Goal: Communication & Community: Participate in discussion

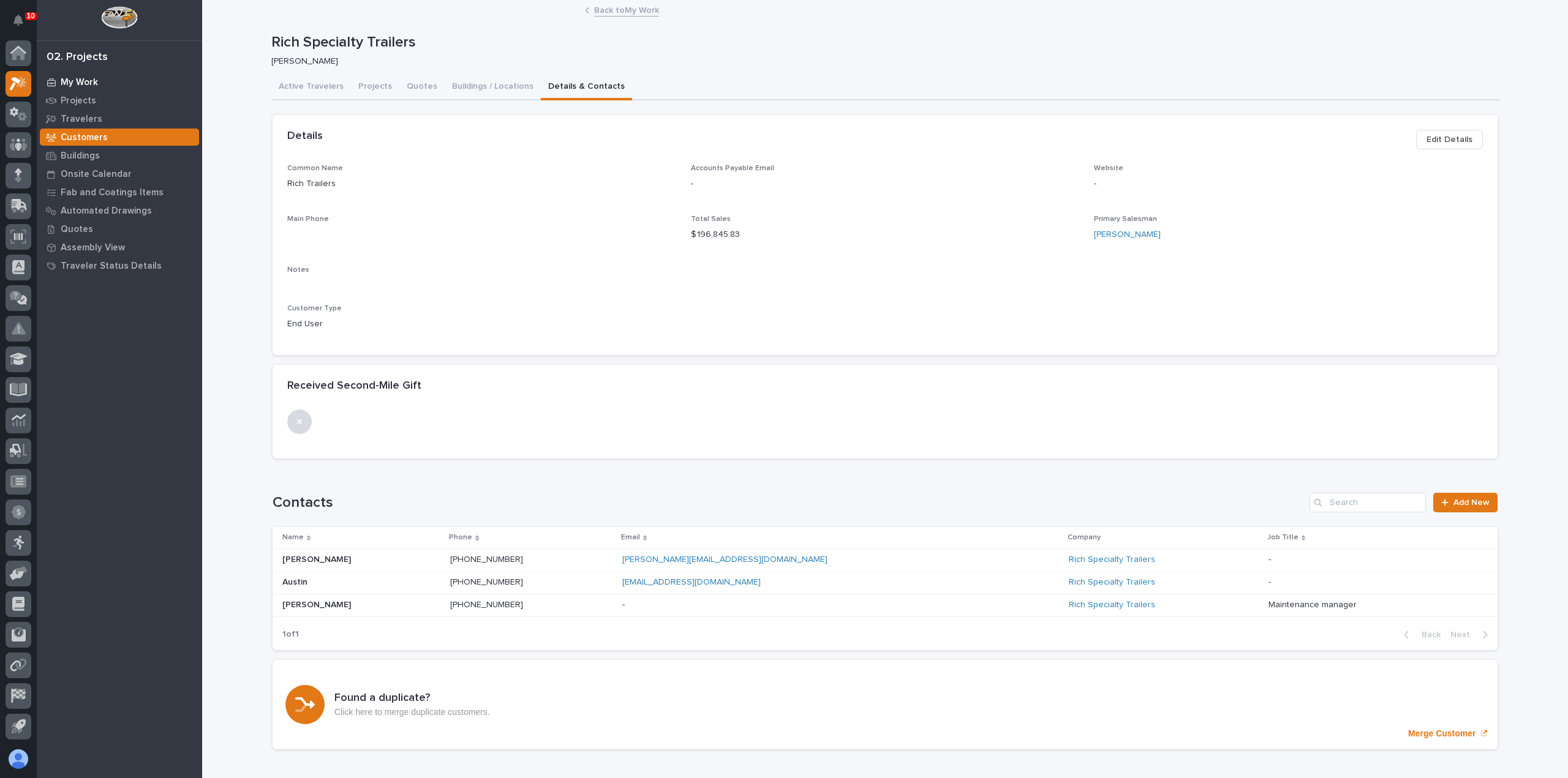
click at [71, 79] on p "My Work" at bounding box center [79, 83] width 37 height 11
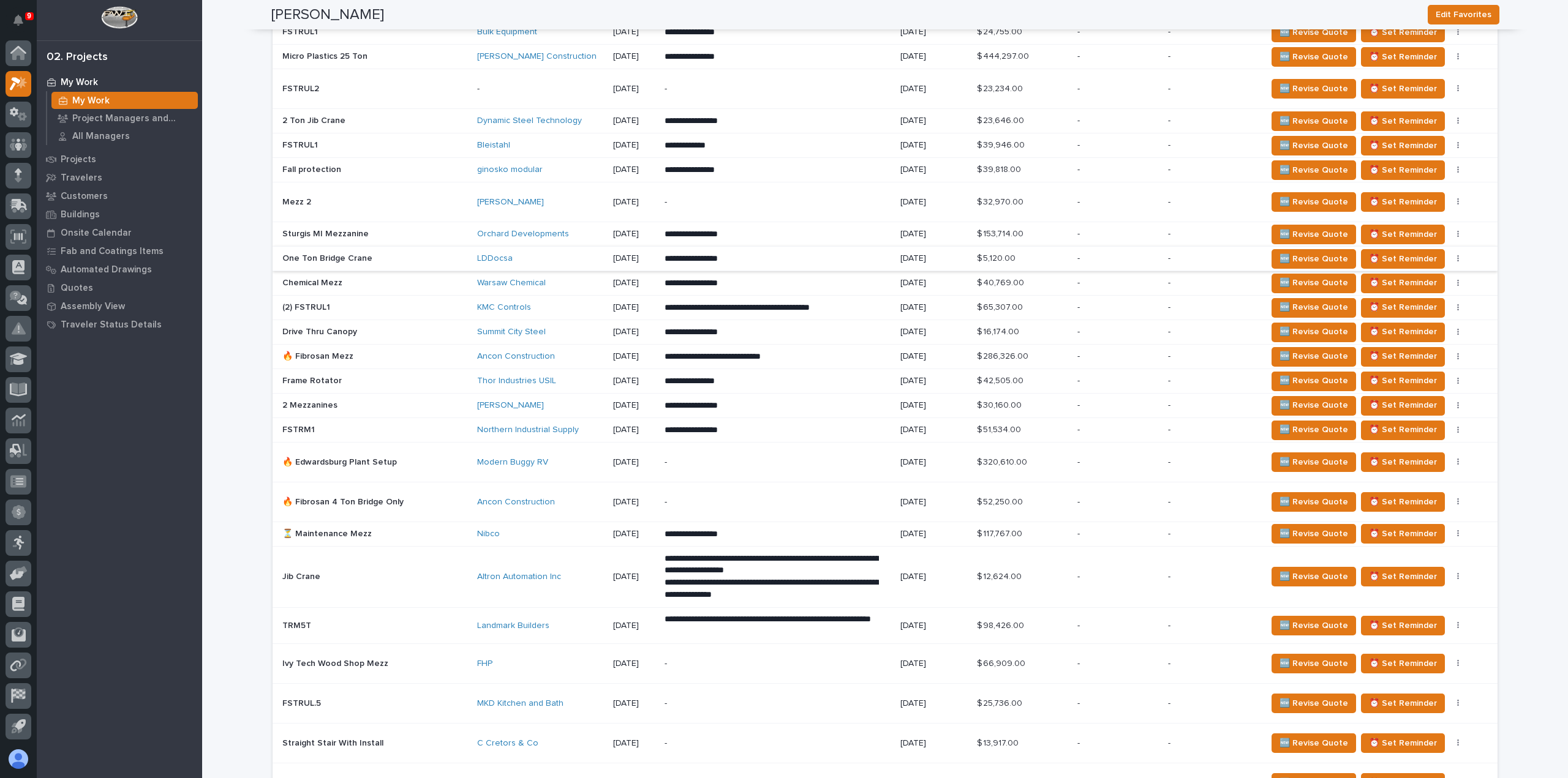
scroll to position [796, 0]
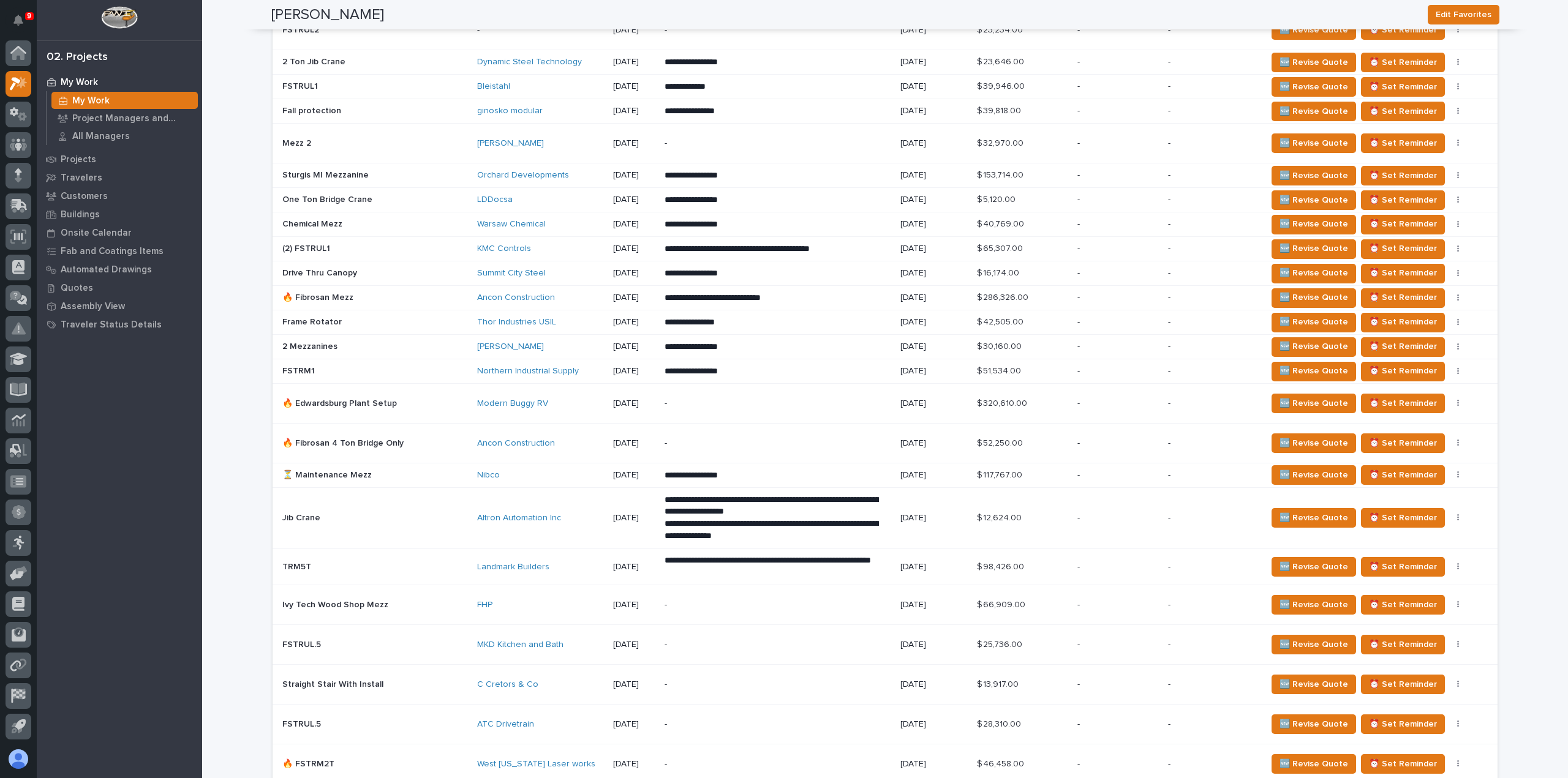
click at [527, 474] on div "Nibco" at bounding box center [540, 475] width 126 height 11
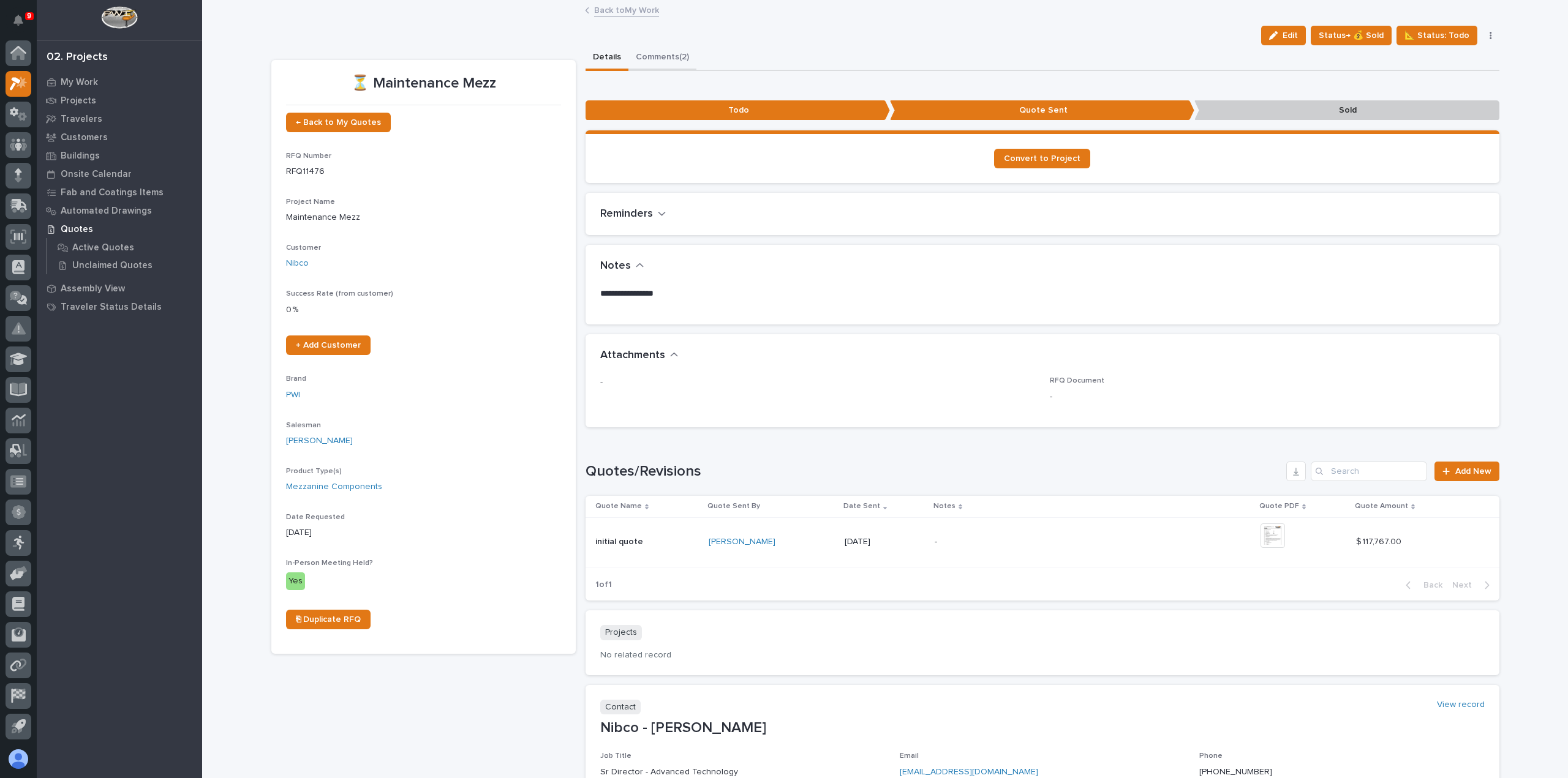
click at [682, 57] on button "Comments (2)" at bounding box center [662, 58] width 68 height 26
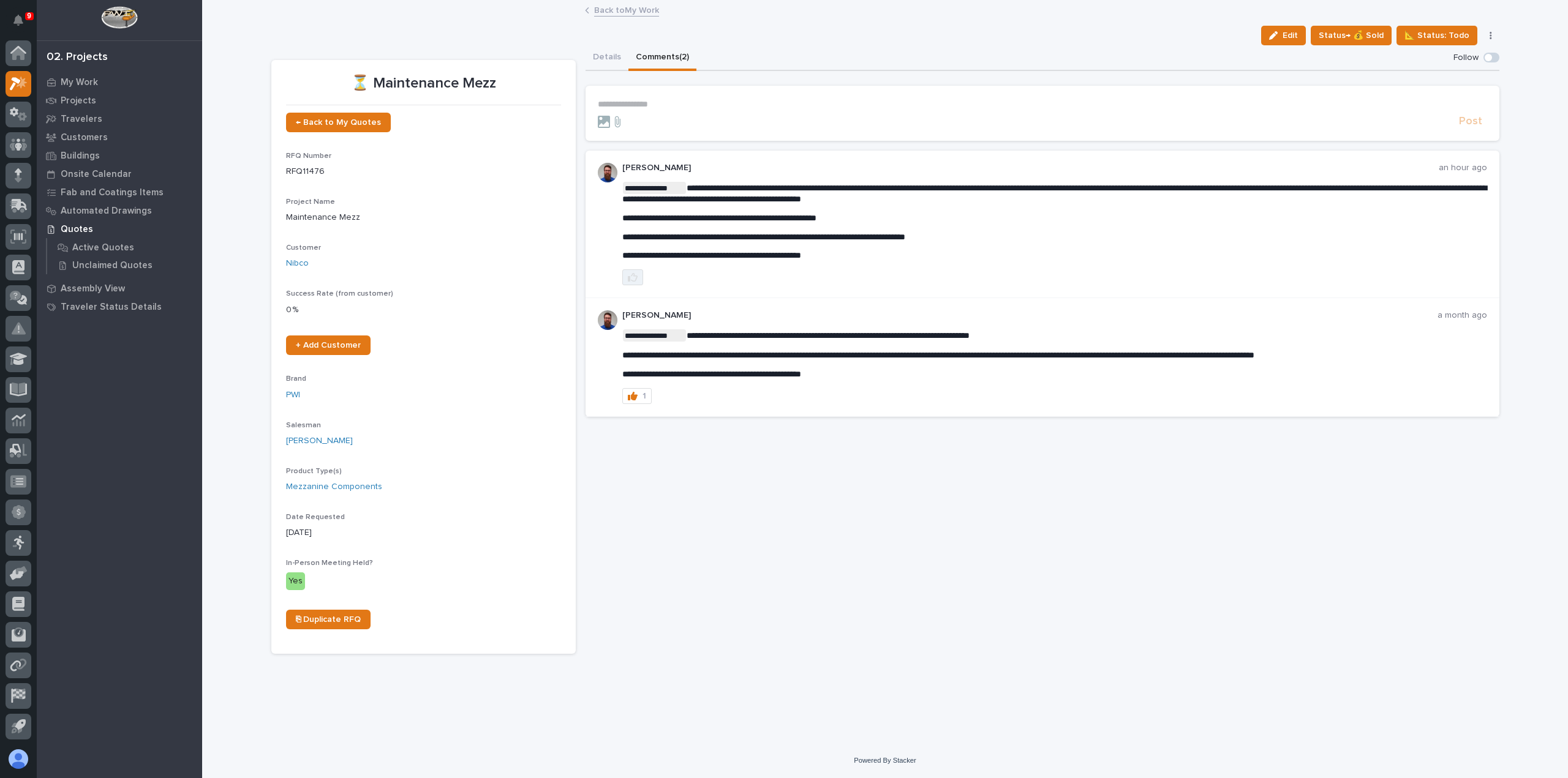
click at [630, 280] on icon "button" at bounding box center [632, 277] width 10 height 10
click at [608, 10] on link "Back to My Work" at bounding box center [626, 10] width 65 height 14
click at [622, 14] on link "Back to My Work" at bounding box center [626, 10] width 65 height 14
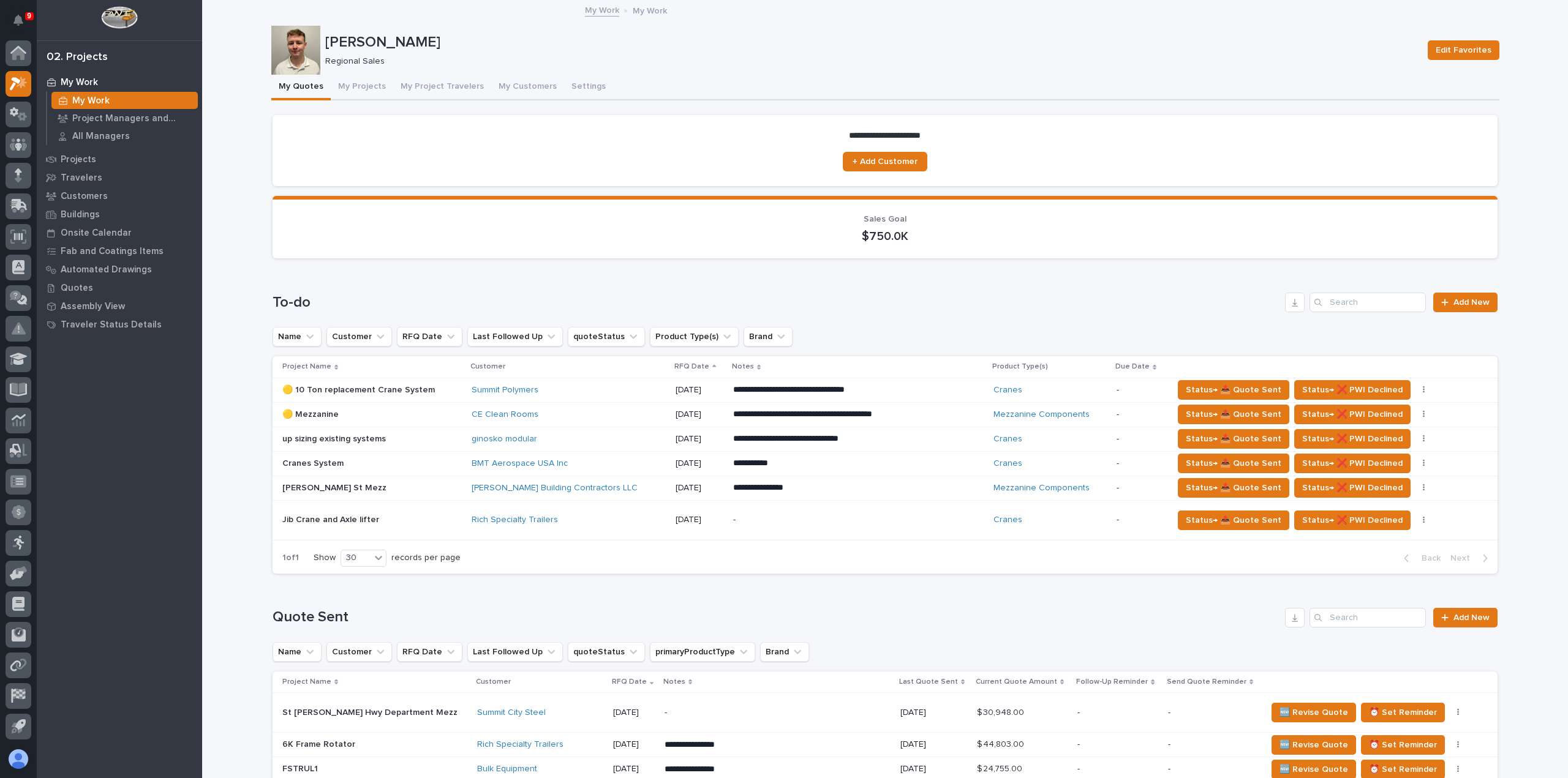
click at [898, 531] on div "-" at bounding box center [840, 520] width 215 height 28
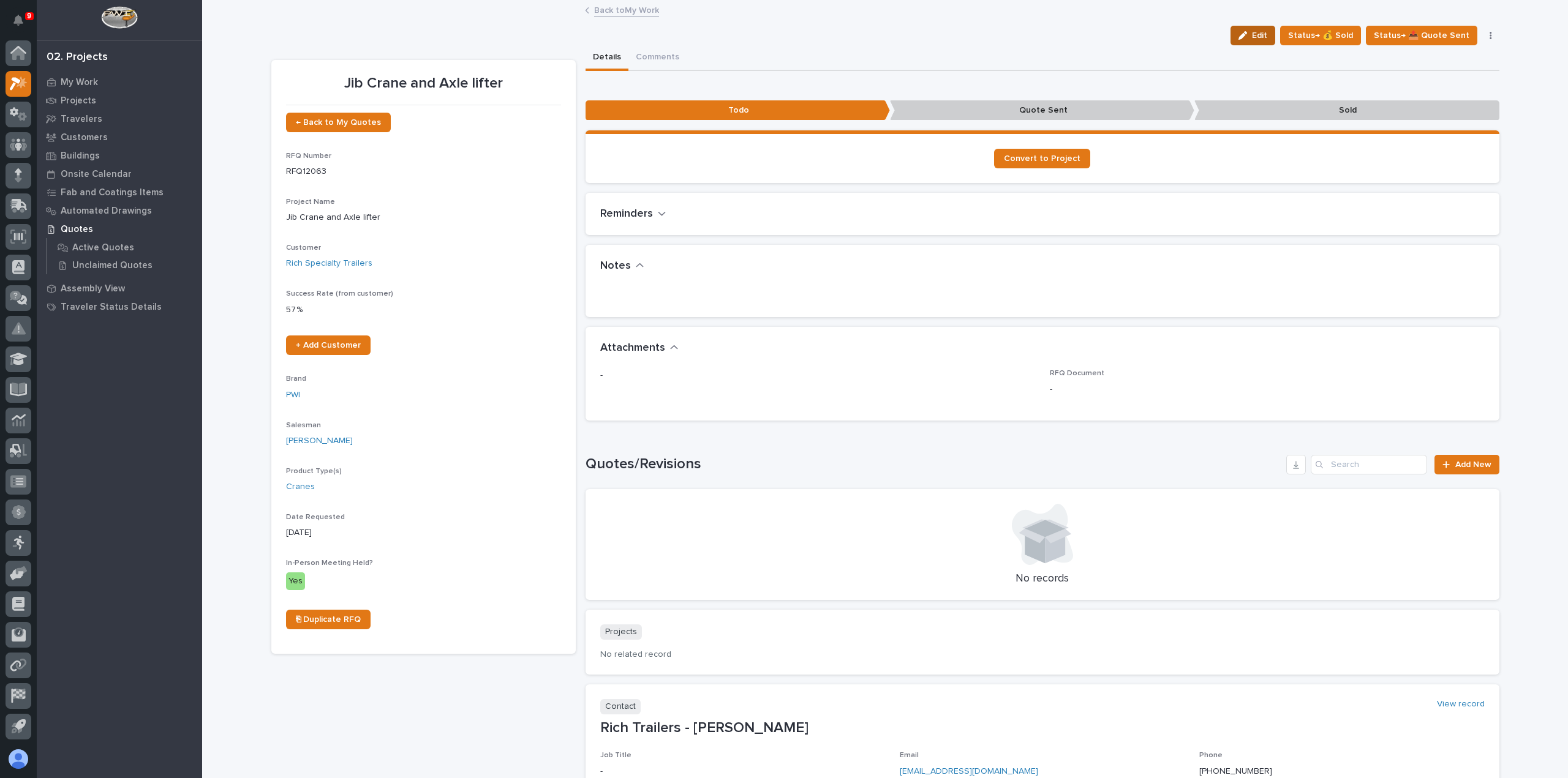
click at [1265, 32] on span "Edit" at bounding box center [1259, 36] width 15 height 11
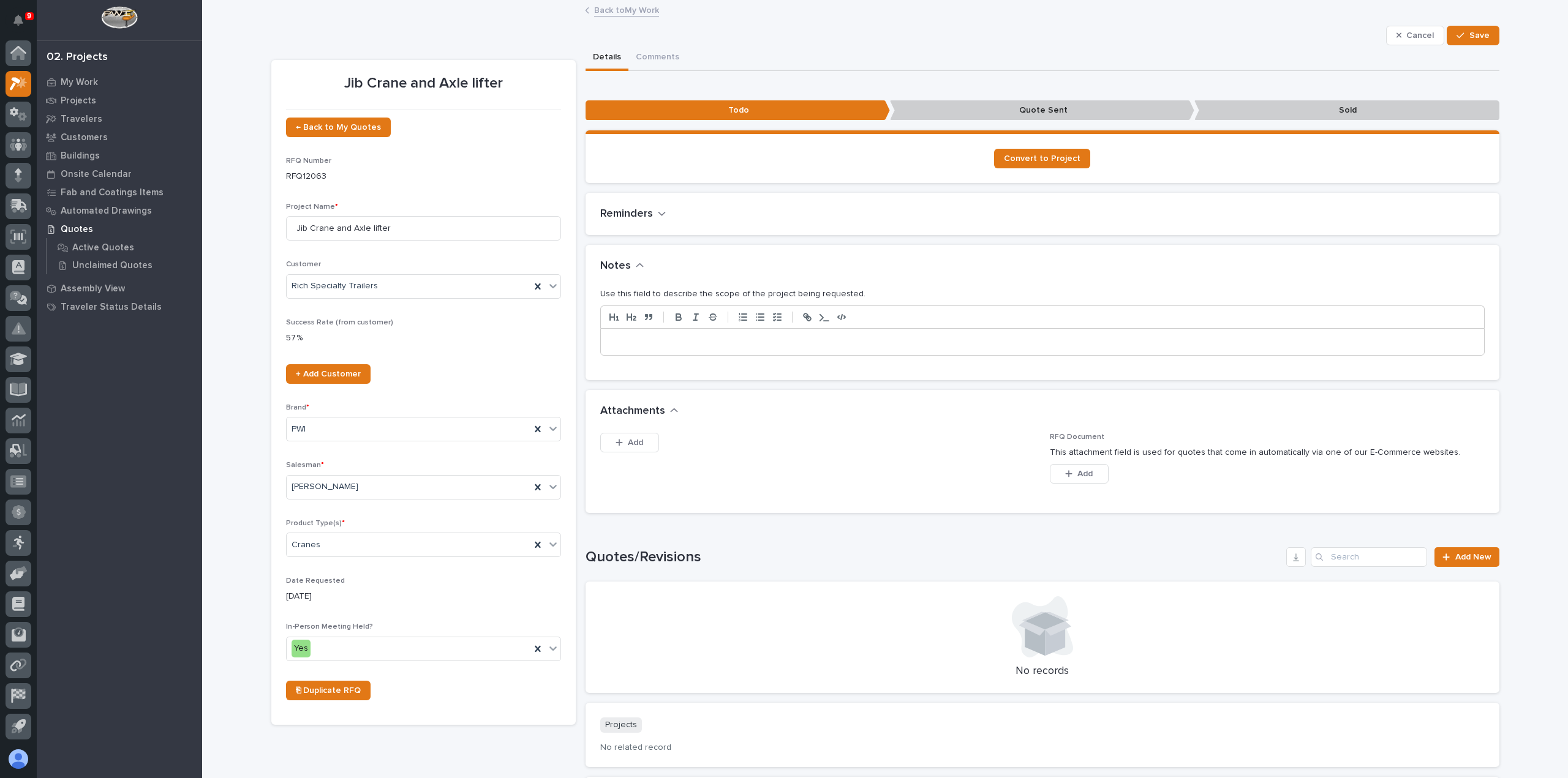
click at [870, 346] on p at bounding box center [1042, 343] width 865 height 12
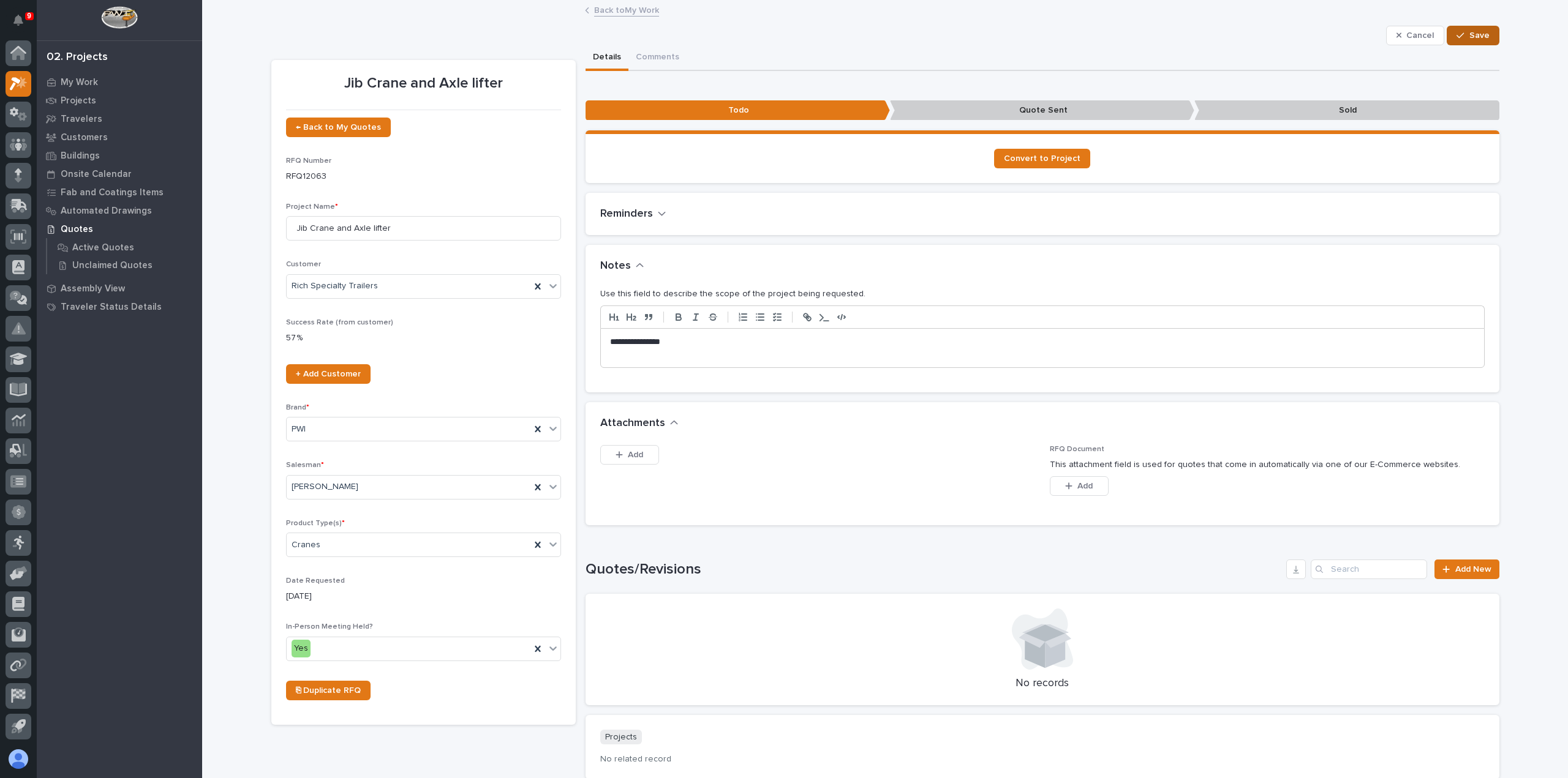
click at [1483, 37] on span "Save" at bounding box center [1479, 36] width 20 height 11
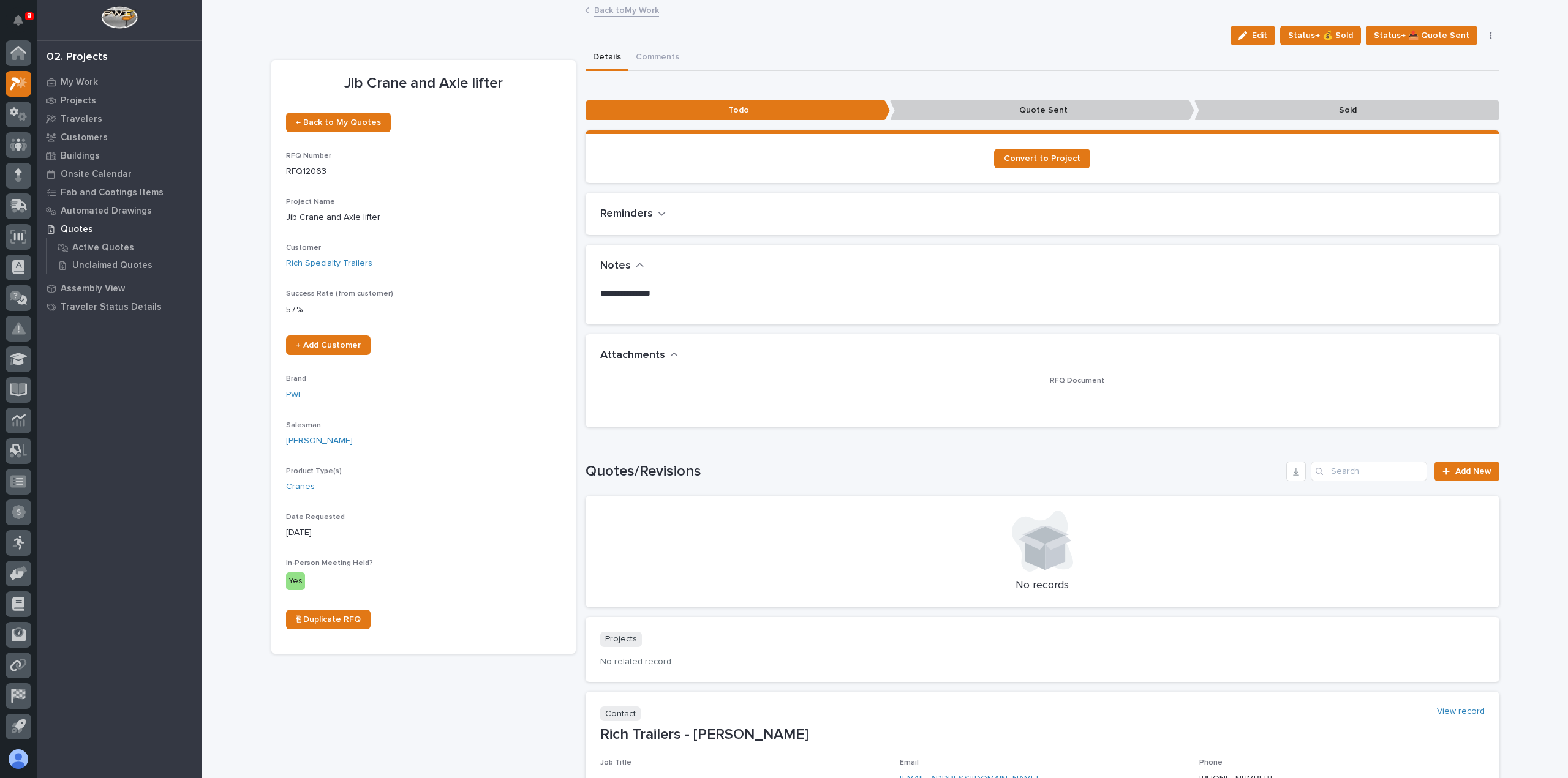
click at [635, 11] on link "Back to My Work" at bounding box center [626, 10] width 65 height 14
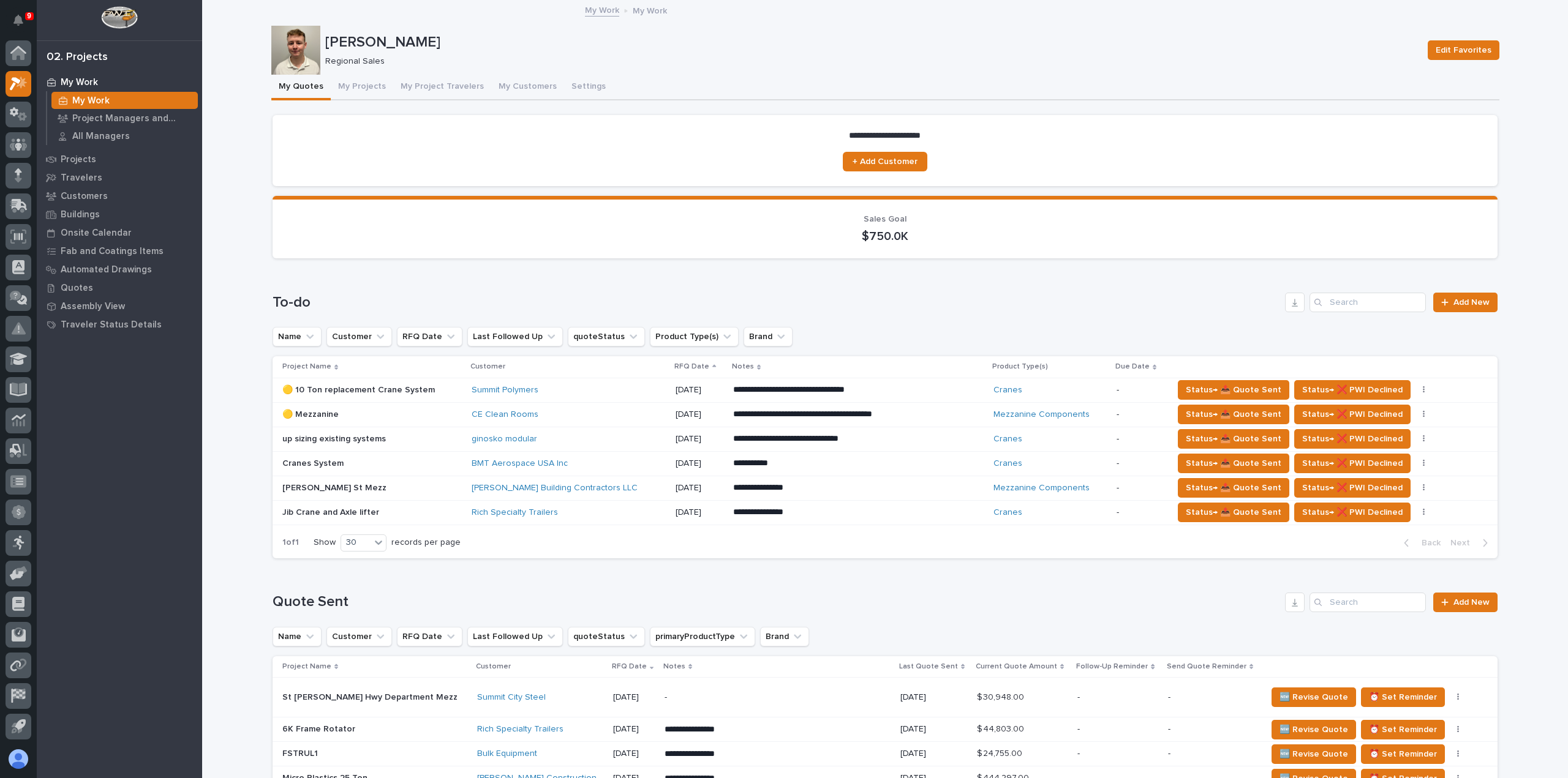
click at [631, 471] on div "BMT Aerospace USA Inc" at bounding box center [569, 464] width 194 height 20
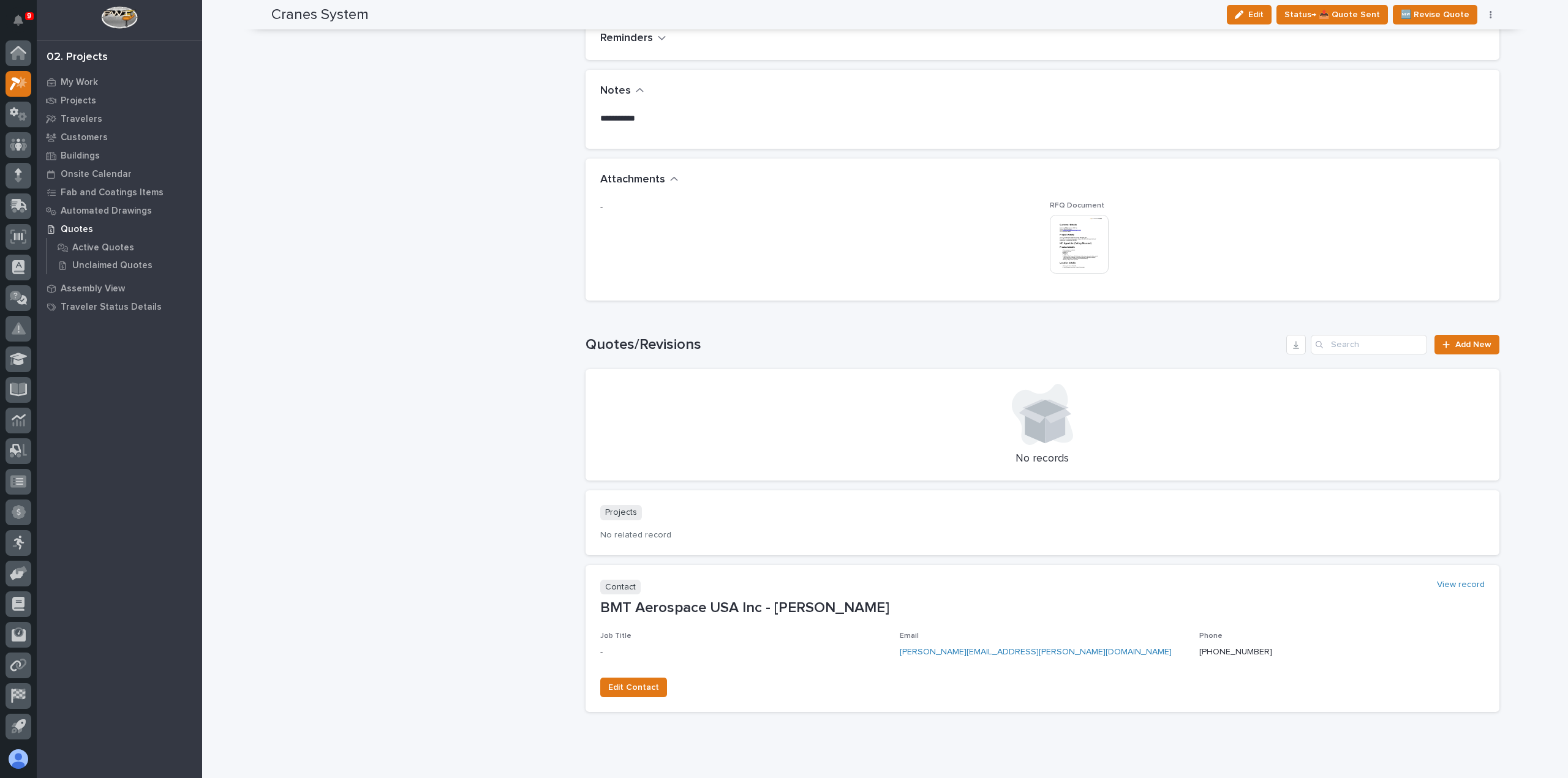
scroll to position [980, 0]
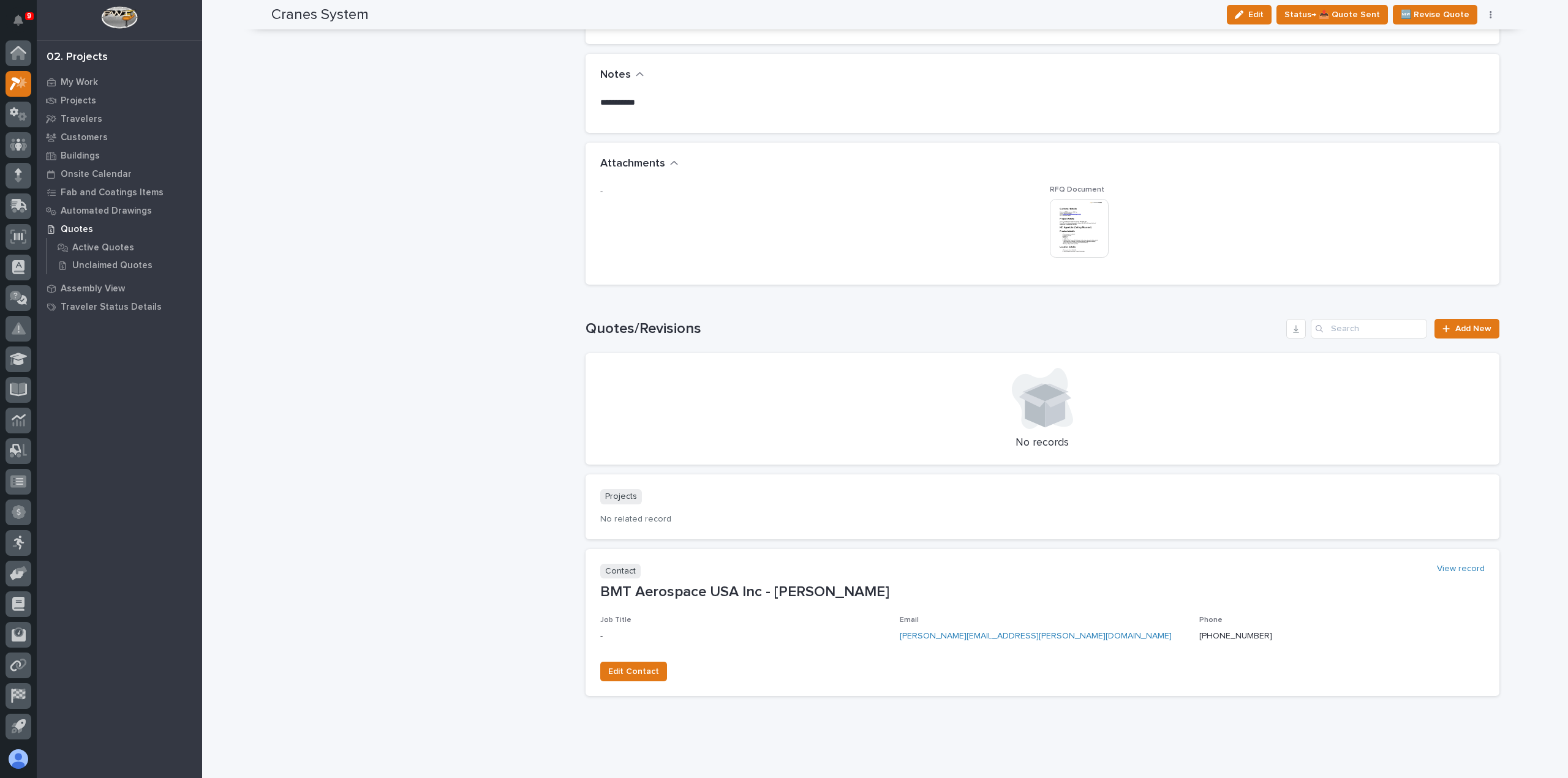
click at [1063, 238] on img at bounding box center [1079, 229] width 59 height 59
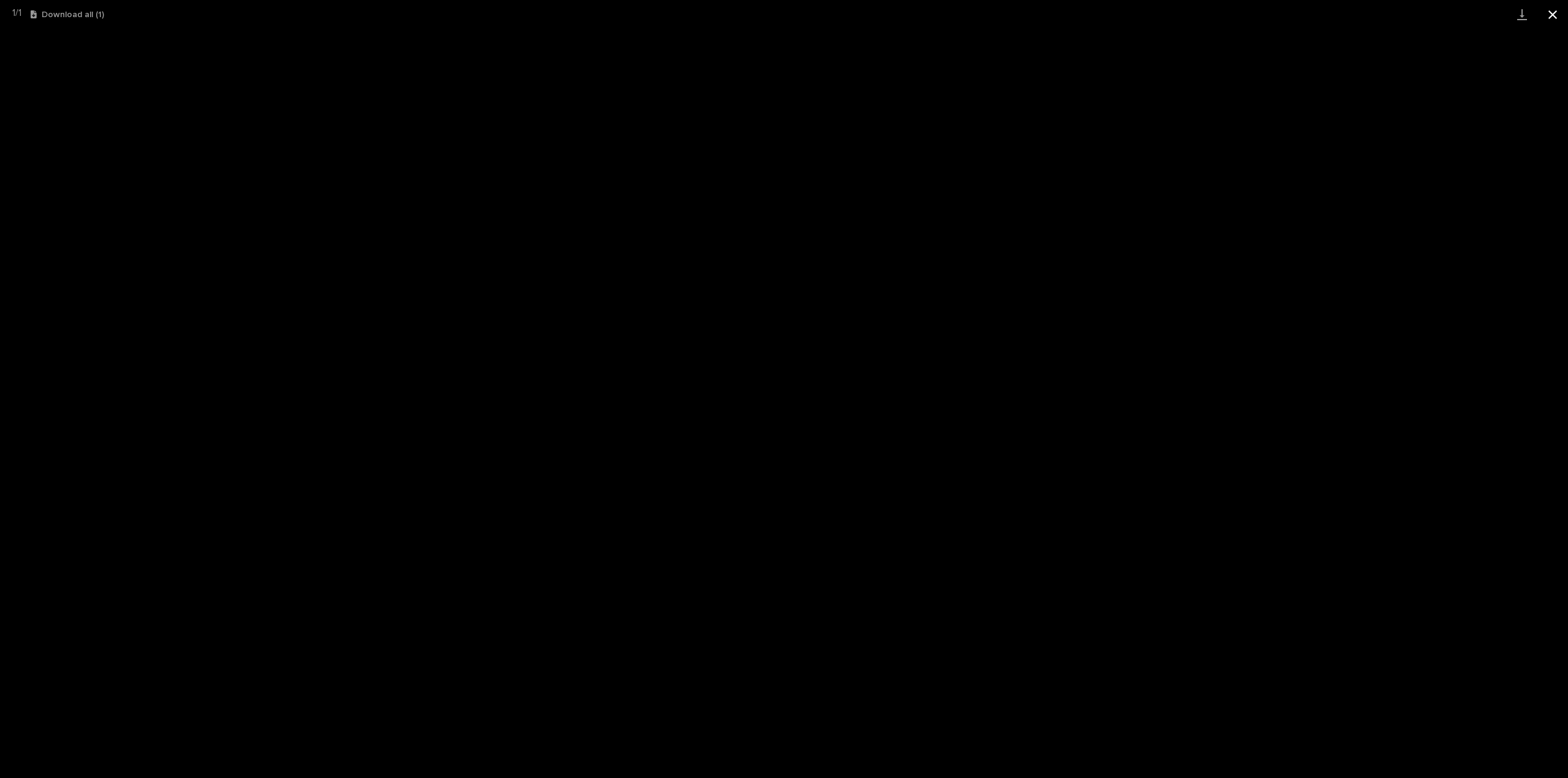
click at [1558, 15] on button "Close gallery" at bounding box center [1553, 14] width 30 height 28
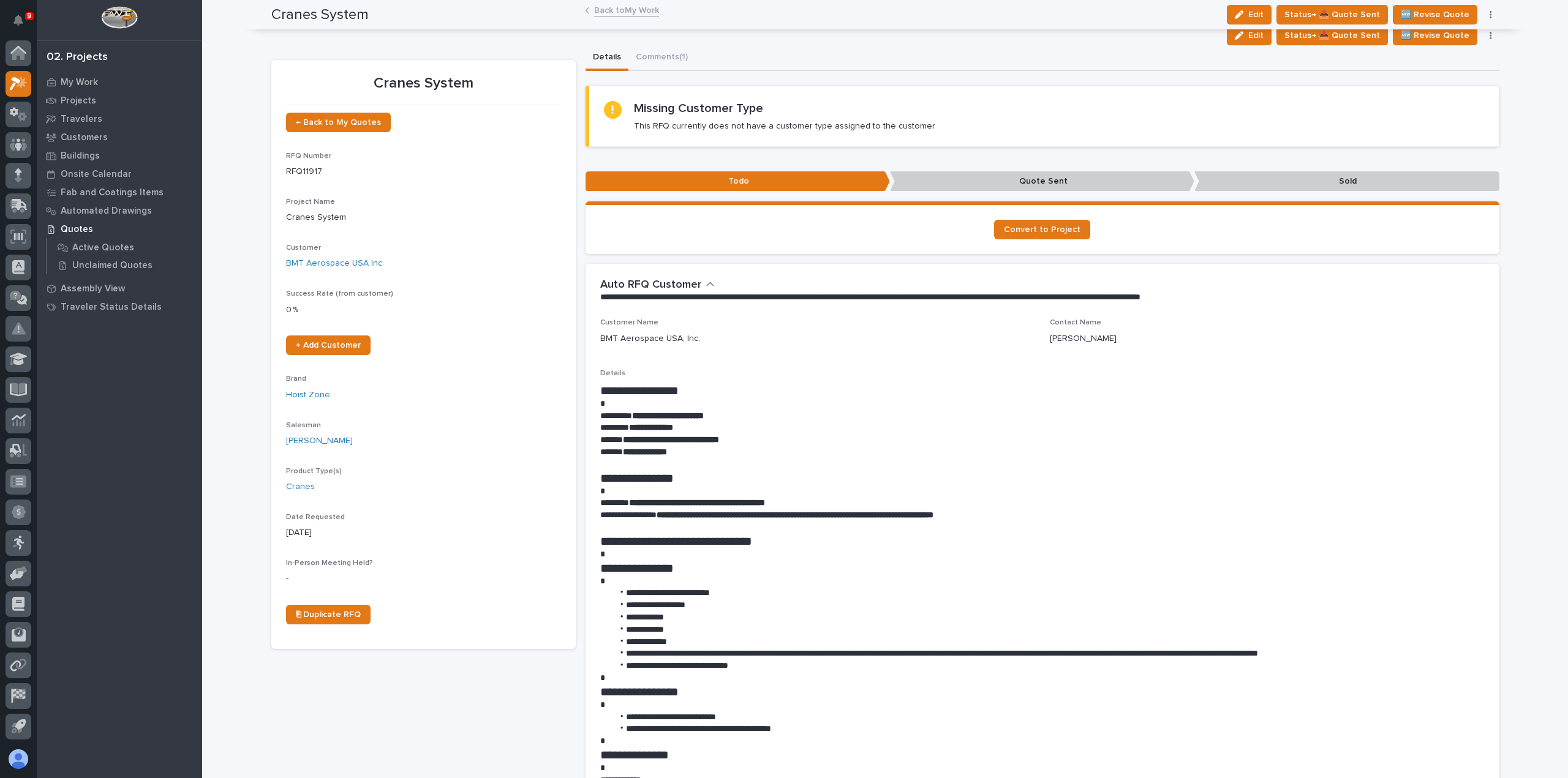
scroll to position [0, 0]
click at [610, 11] on link "Back to My Work" at bounding box center [626, 10] width 65 height 14
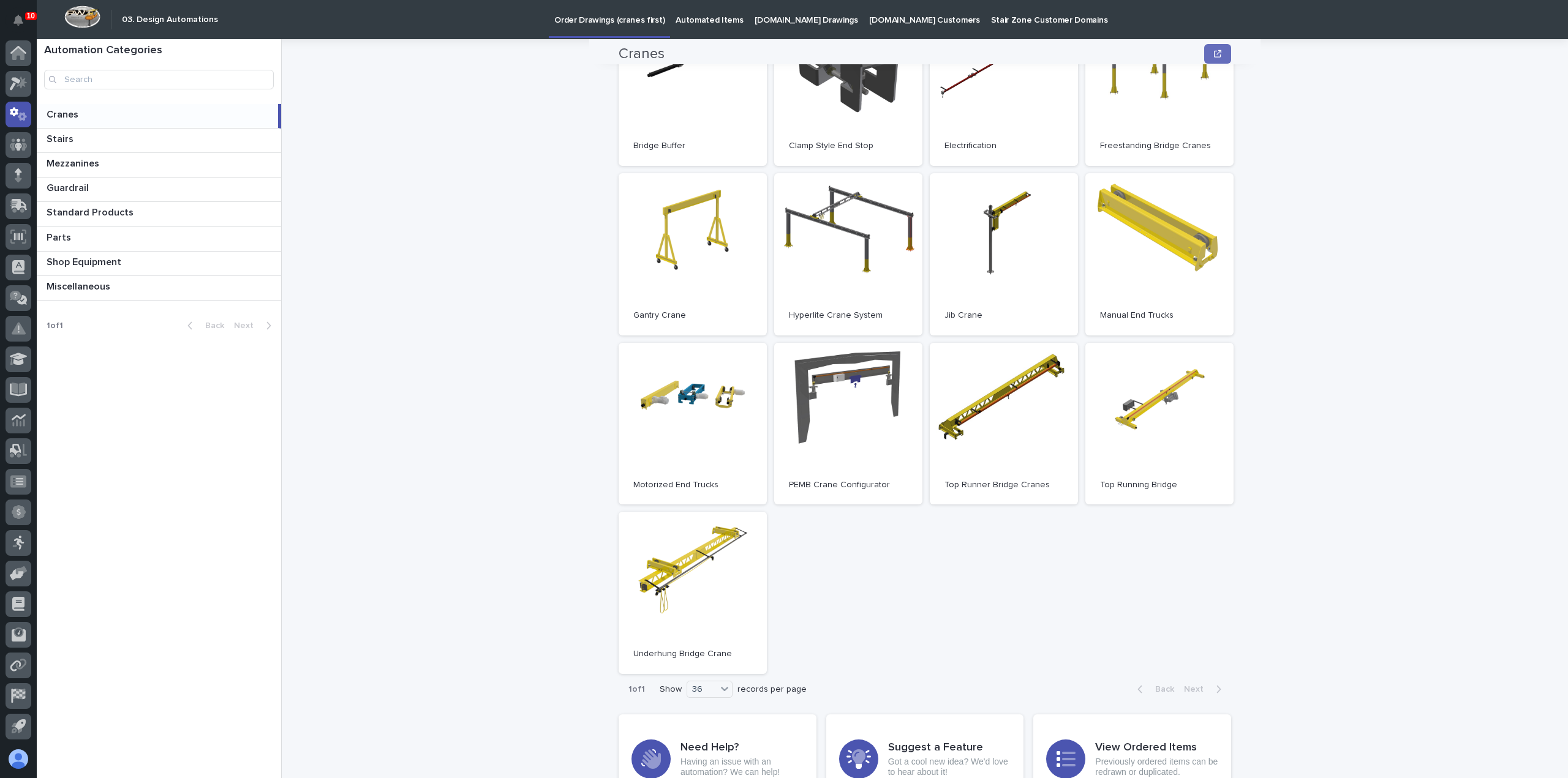
scroll to position [183, 0]
click at [816, 397] on link "Open" at bounding box center [849, 423] width 148 height 162
click at [649, 585] on link "Open" at bounding box center [693, 592] width 148 height 162
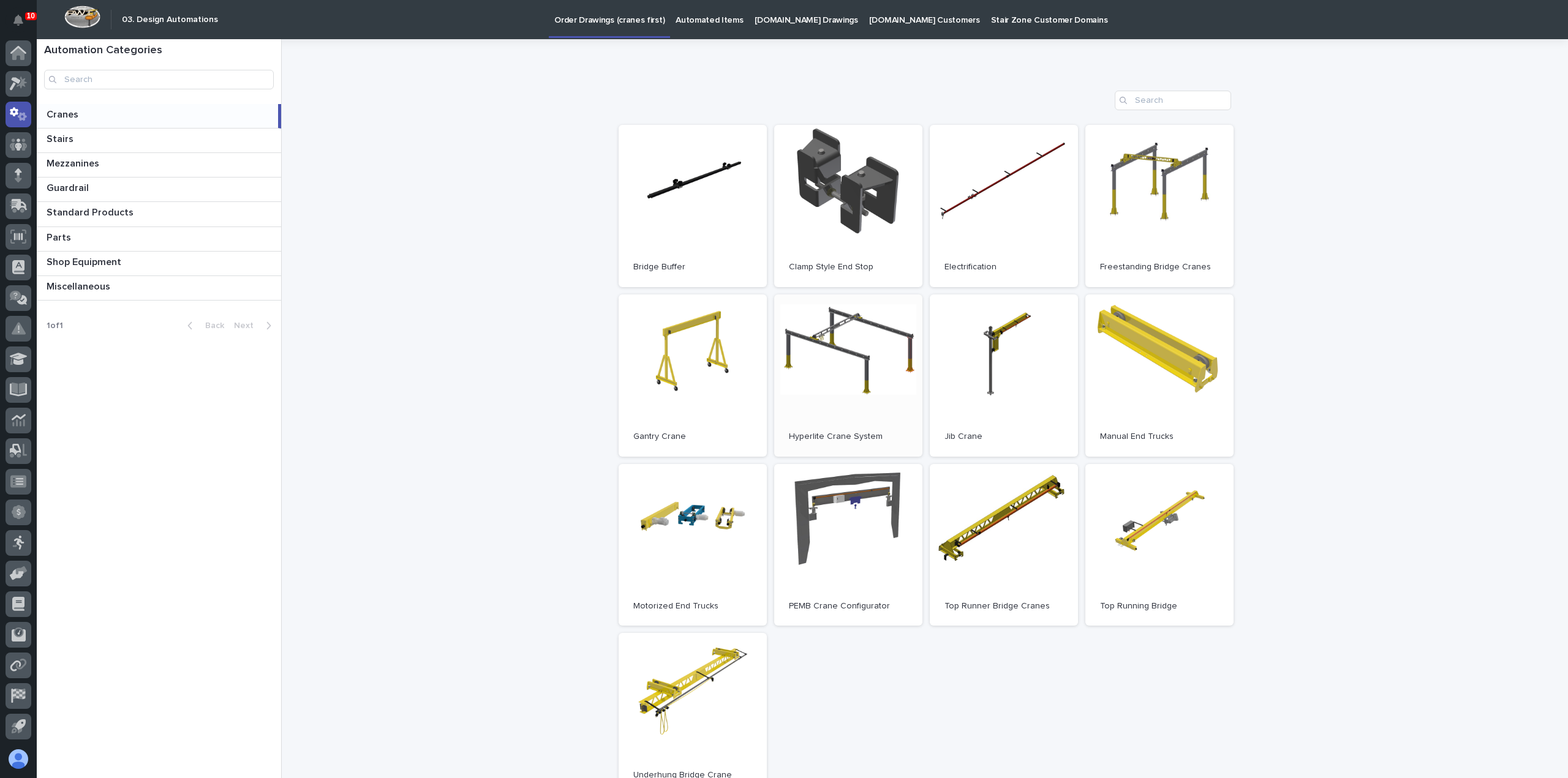
click at [868, 350] on link "Open" at bounding box center [849, 376] width 148 height 162
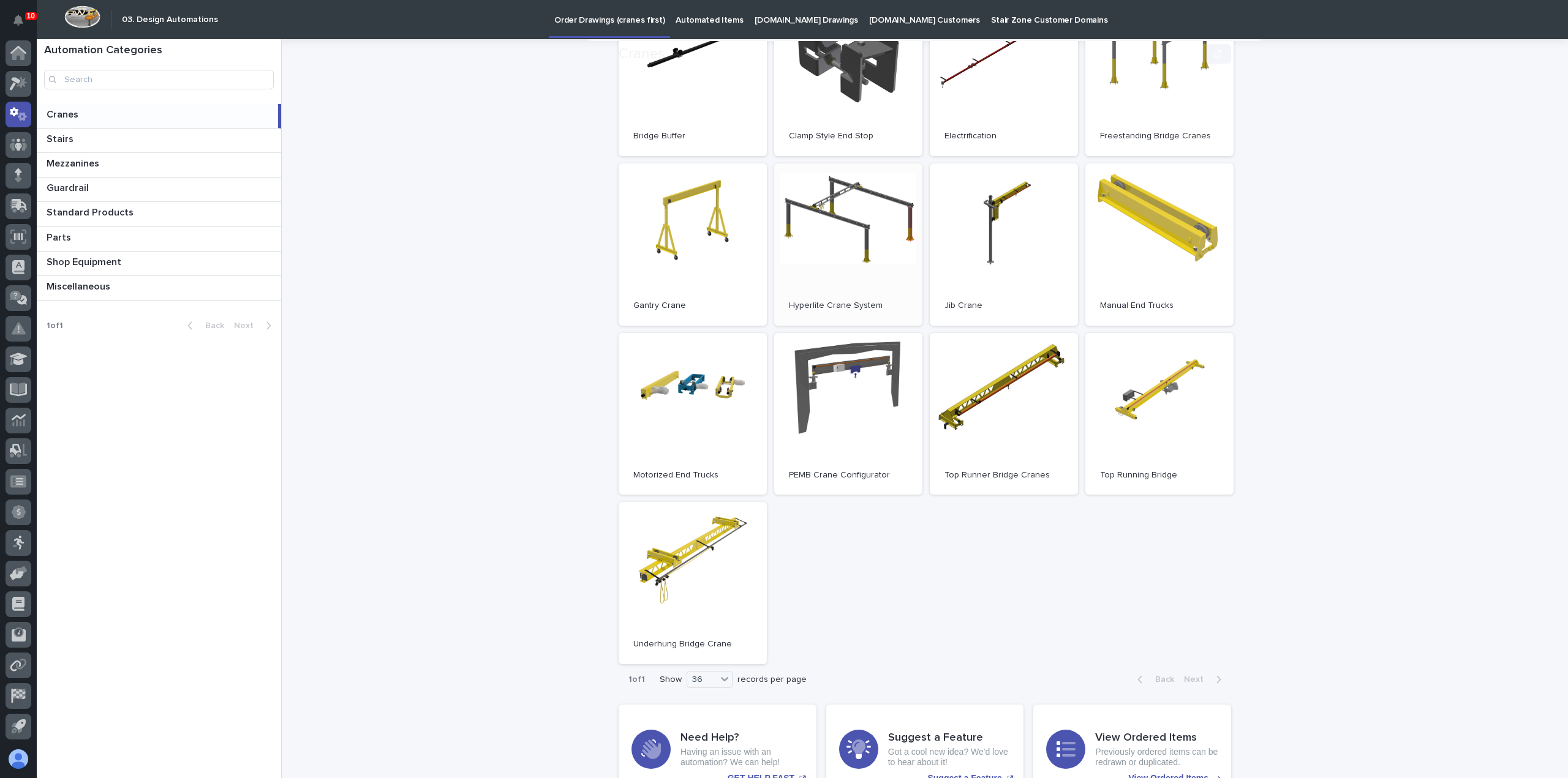
scroll to position [252, 0]
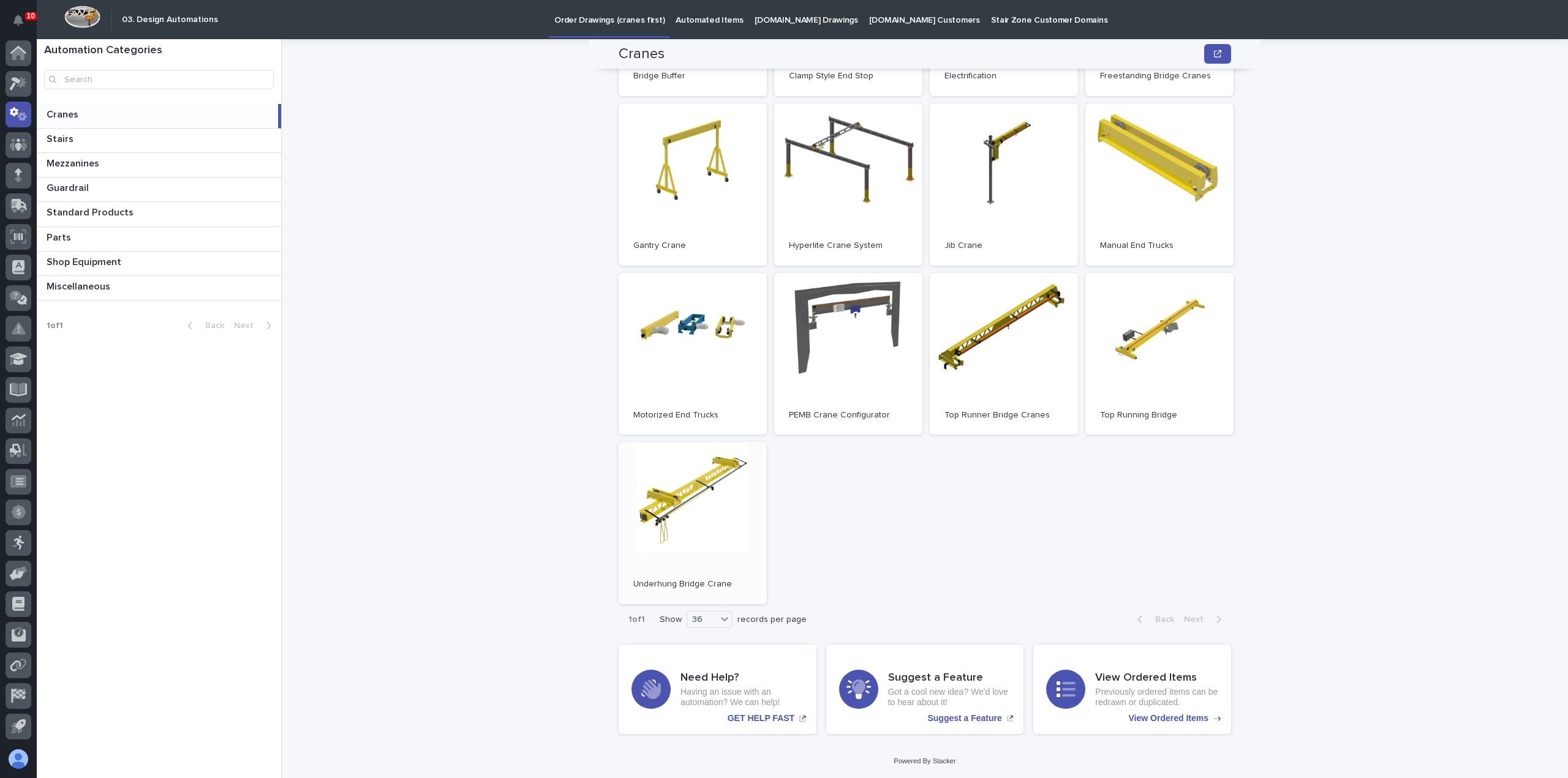
click at [735, 507] on link "Open" at bounding box center [693, 523] width 148 height 162
click at [22, 50] on icon at bounding box center [19, 50] width 16 height 8
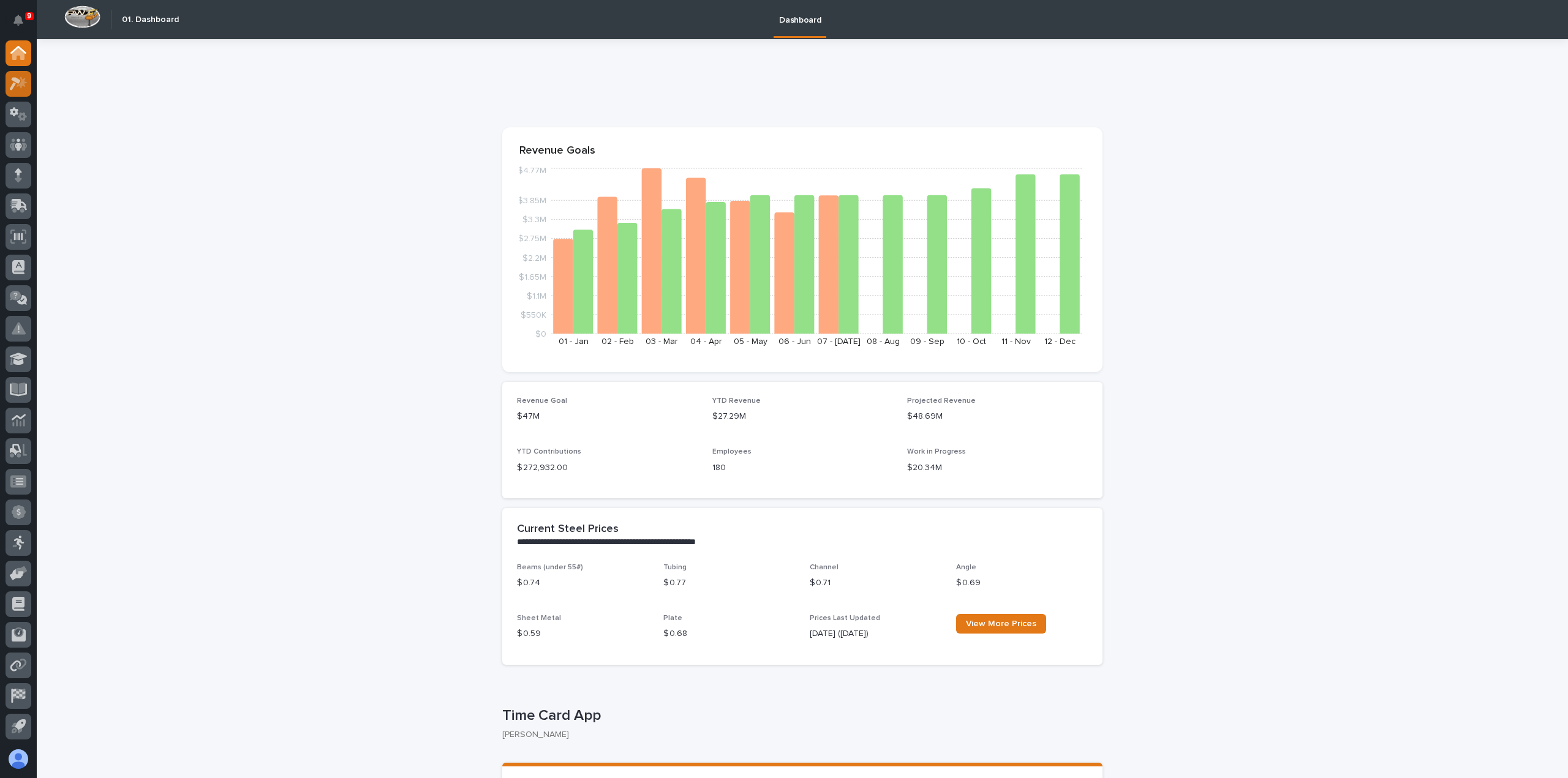
click at [28, 84] on div at bounding box center [18, 84] width 26 height 26
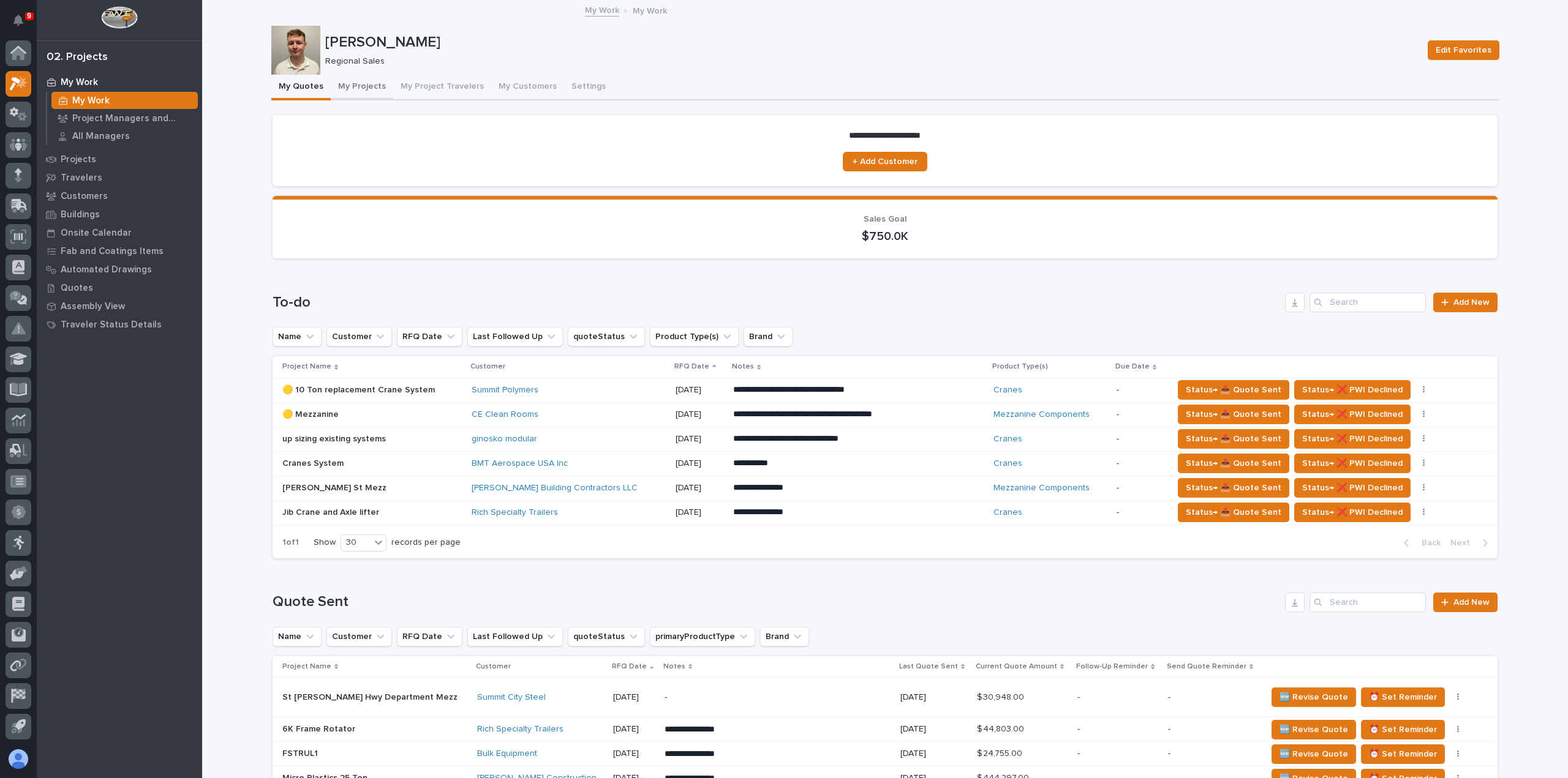
click at [365, 84] on button "My Projects" at bounding box center [362, 87] width 62 height 26
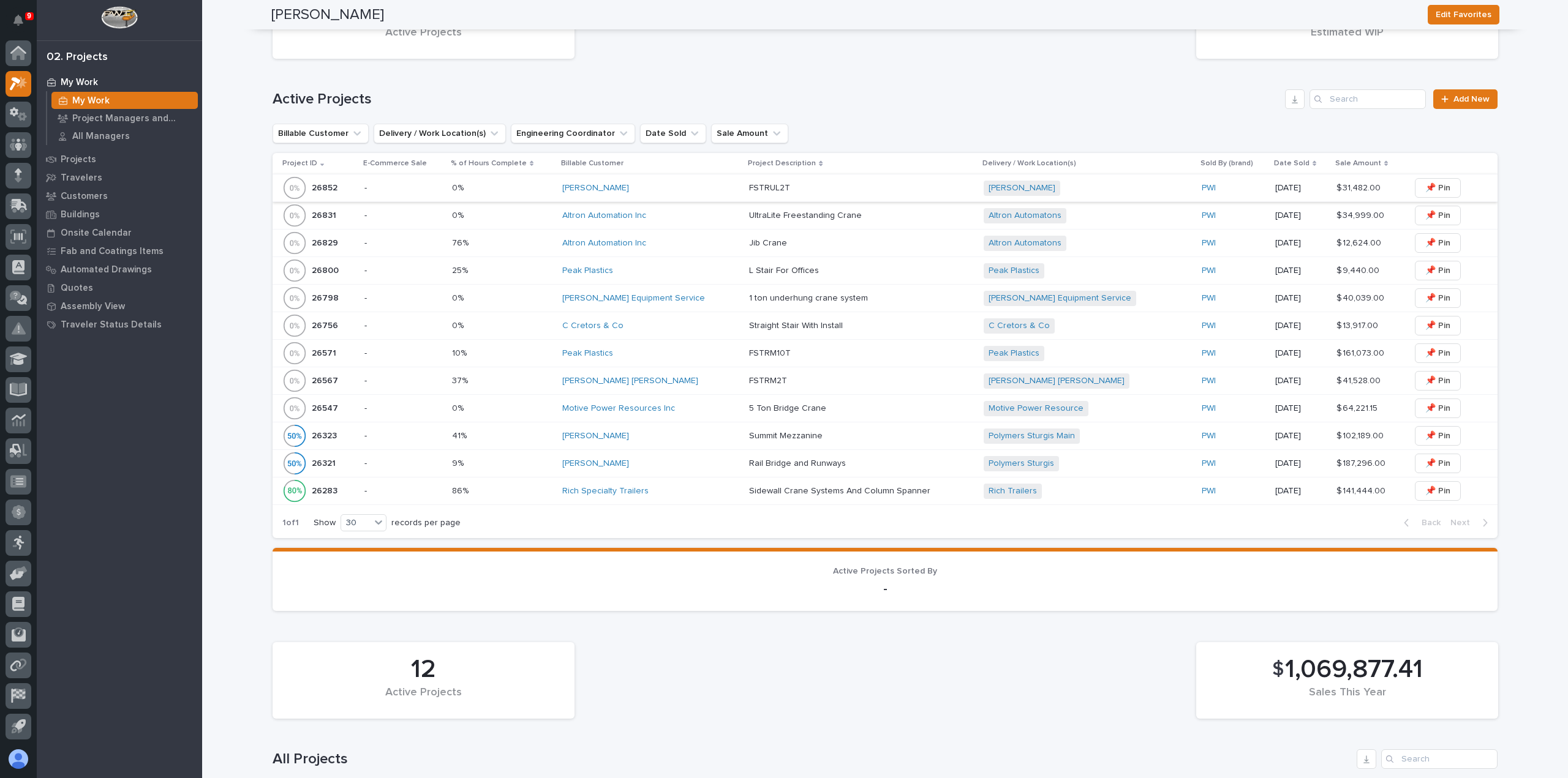
scroll to position [368, 0]
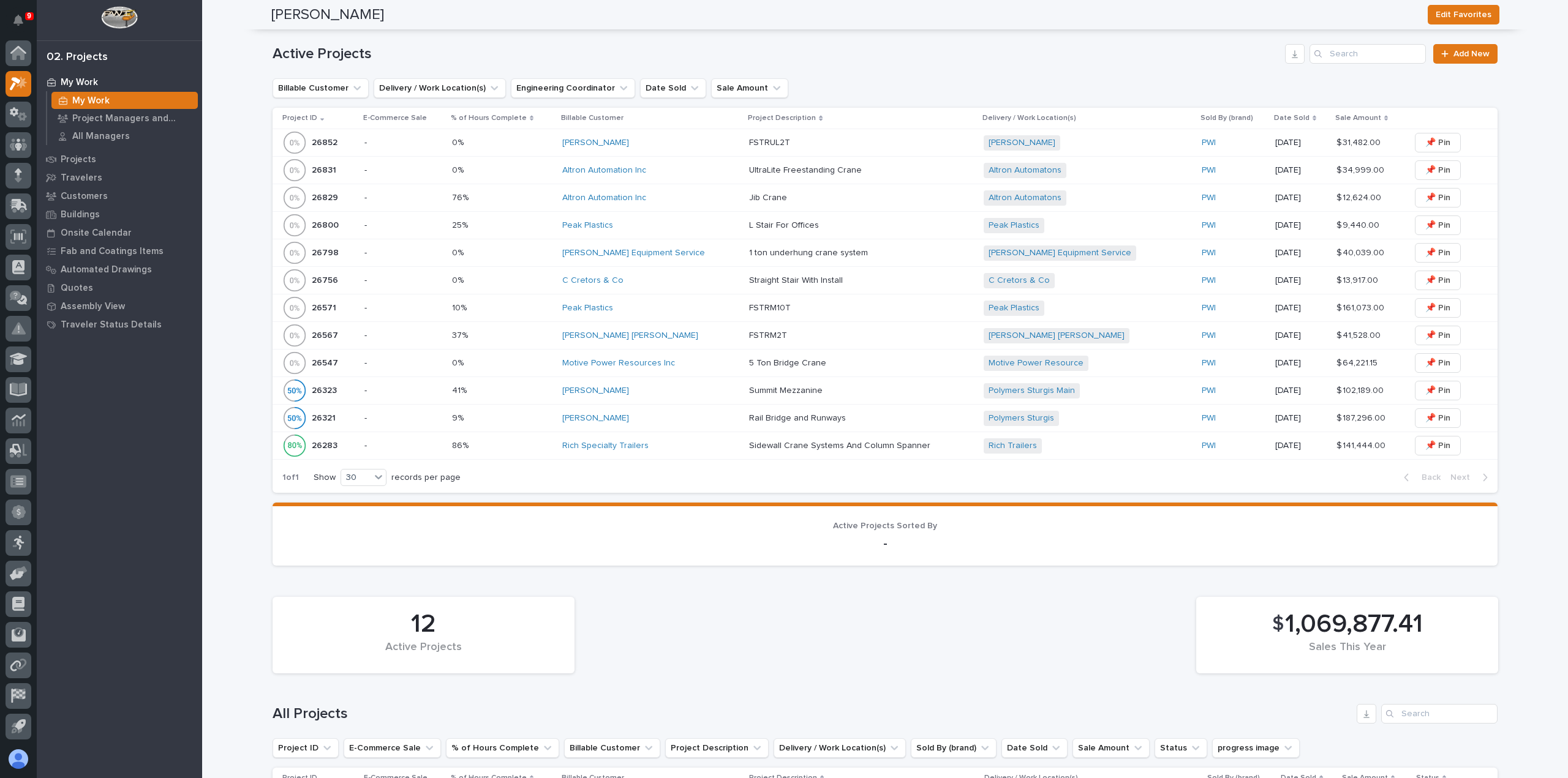
click at [687, 422] on div "[PERSON_NAME]" at bounding box center [650, 418] width 177 height 20
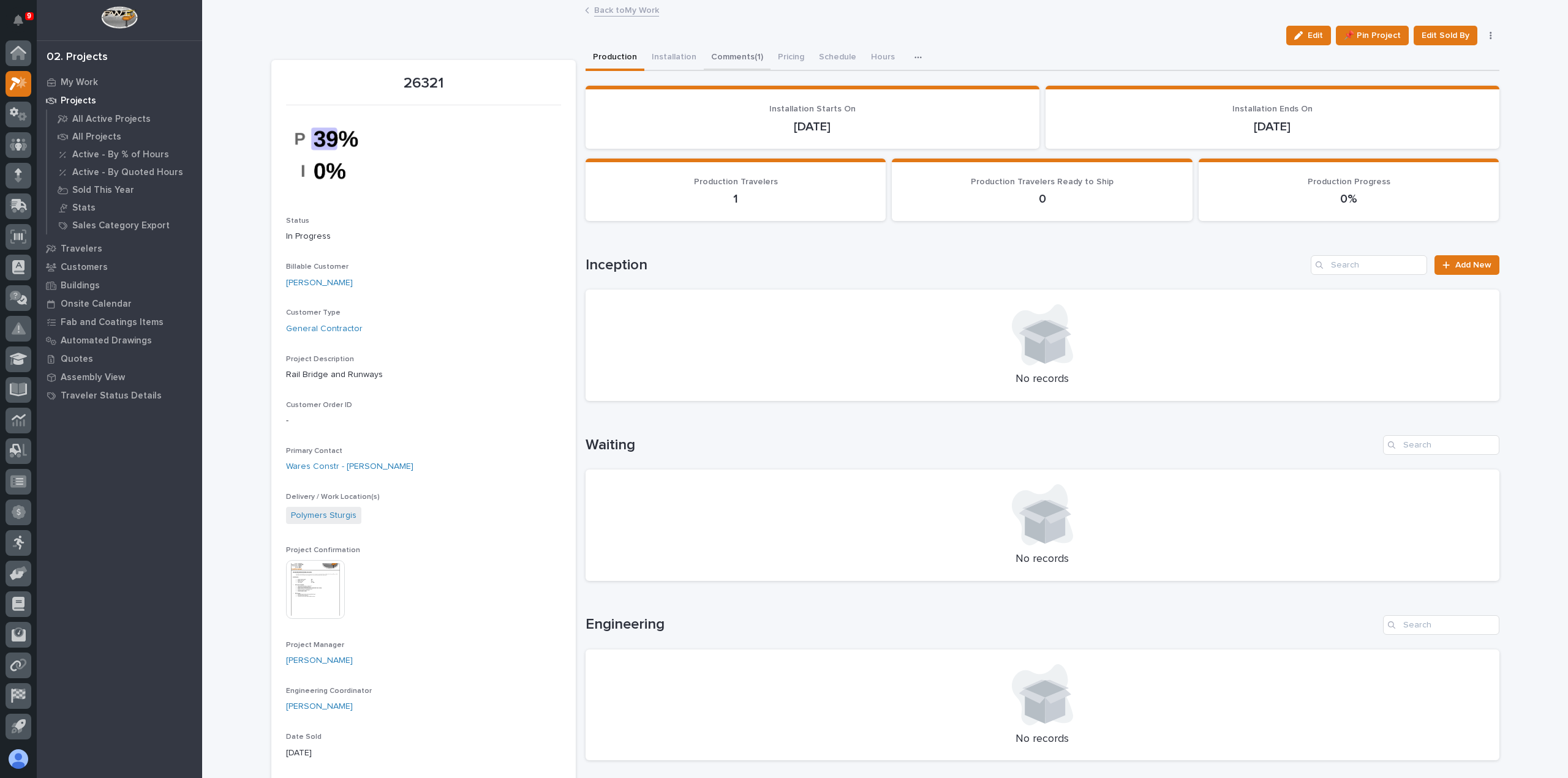
click at [724, 58] on button "Comments (1)" at bounding box center [736, 58] width 67 height 26
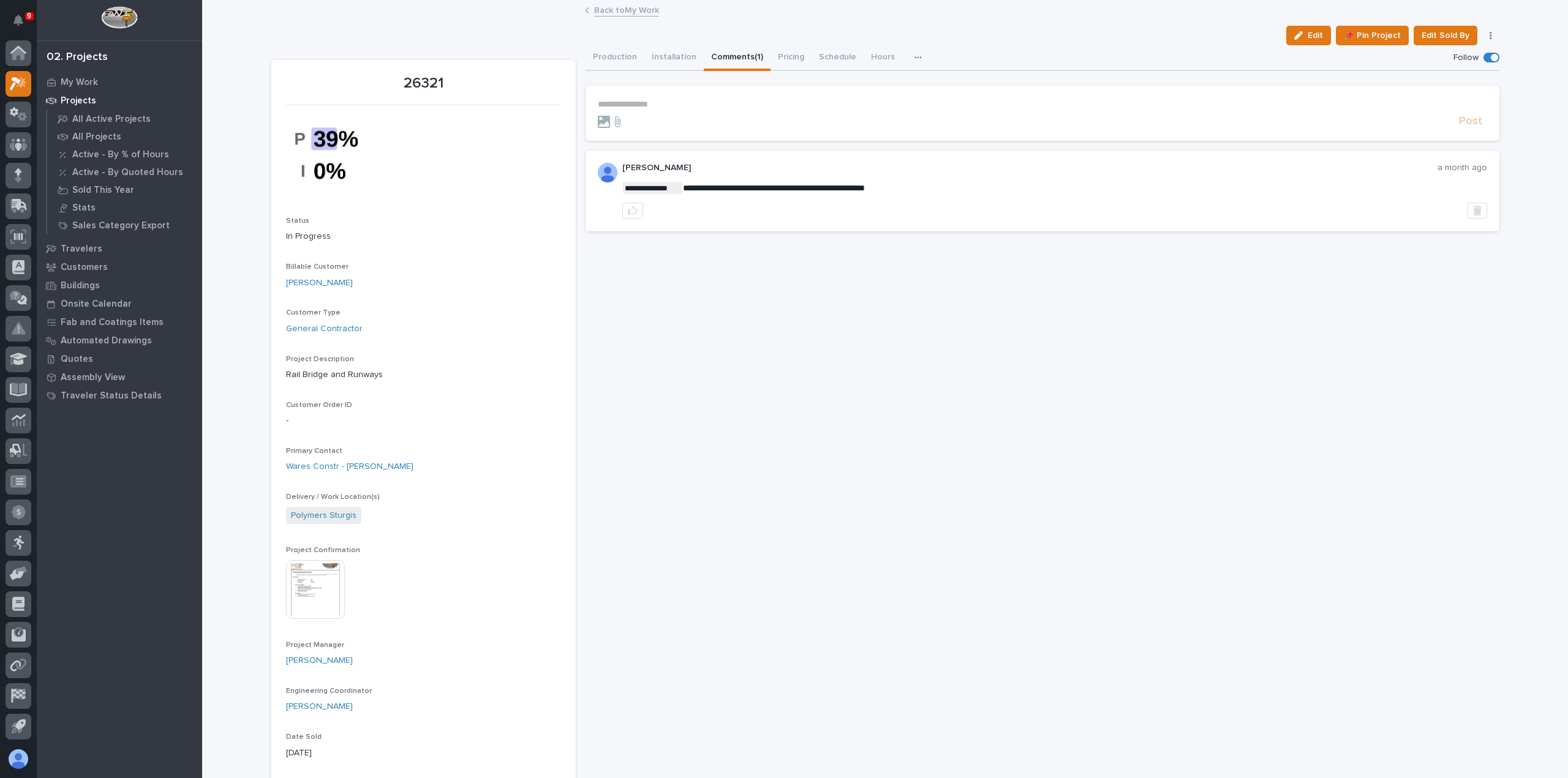
click at [607, 11] on link "Back to My Work" at bounding box center [626, 10] width 65 height 14
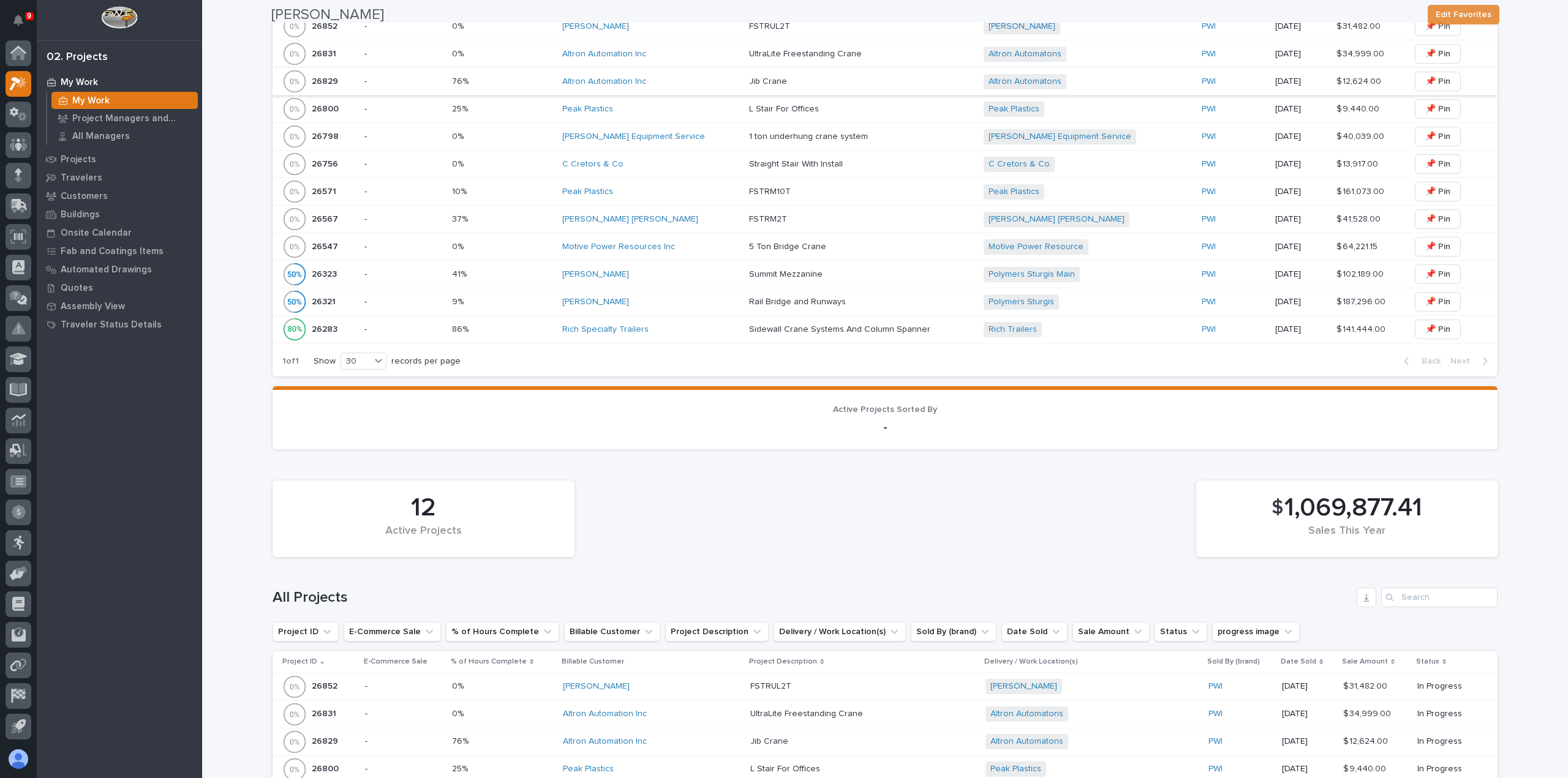
scroll to position [490, 0]
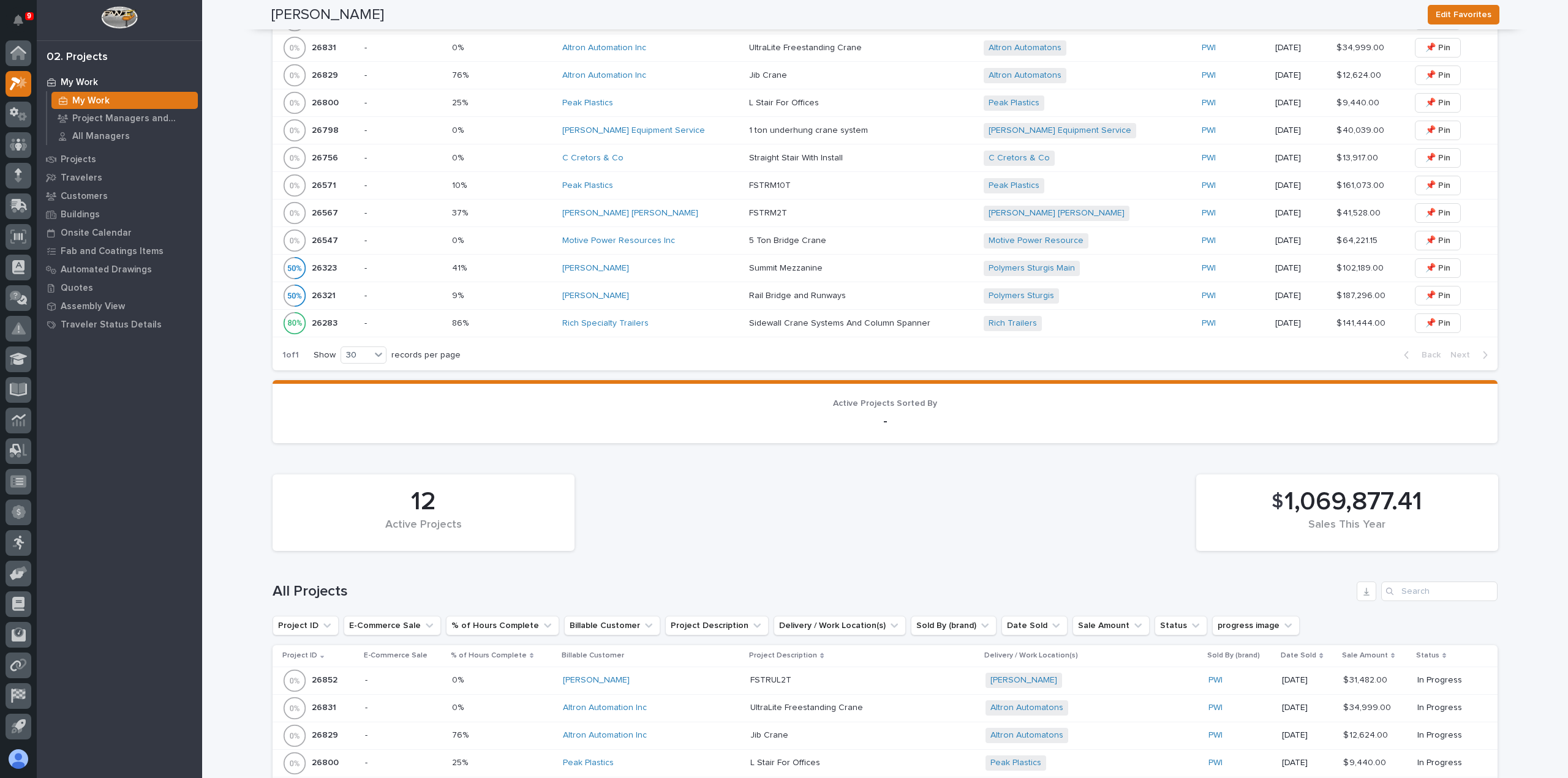
click at [690, 298] on div "[PERSON_NAME]" at bounding box center [650, 296] width 177 height 11
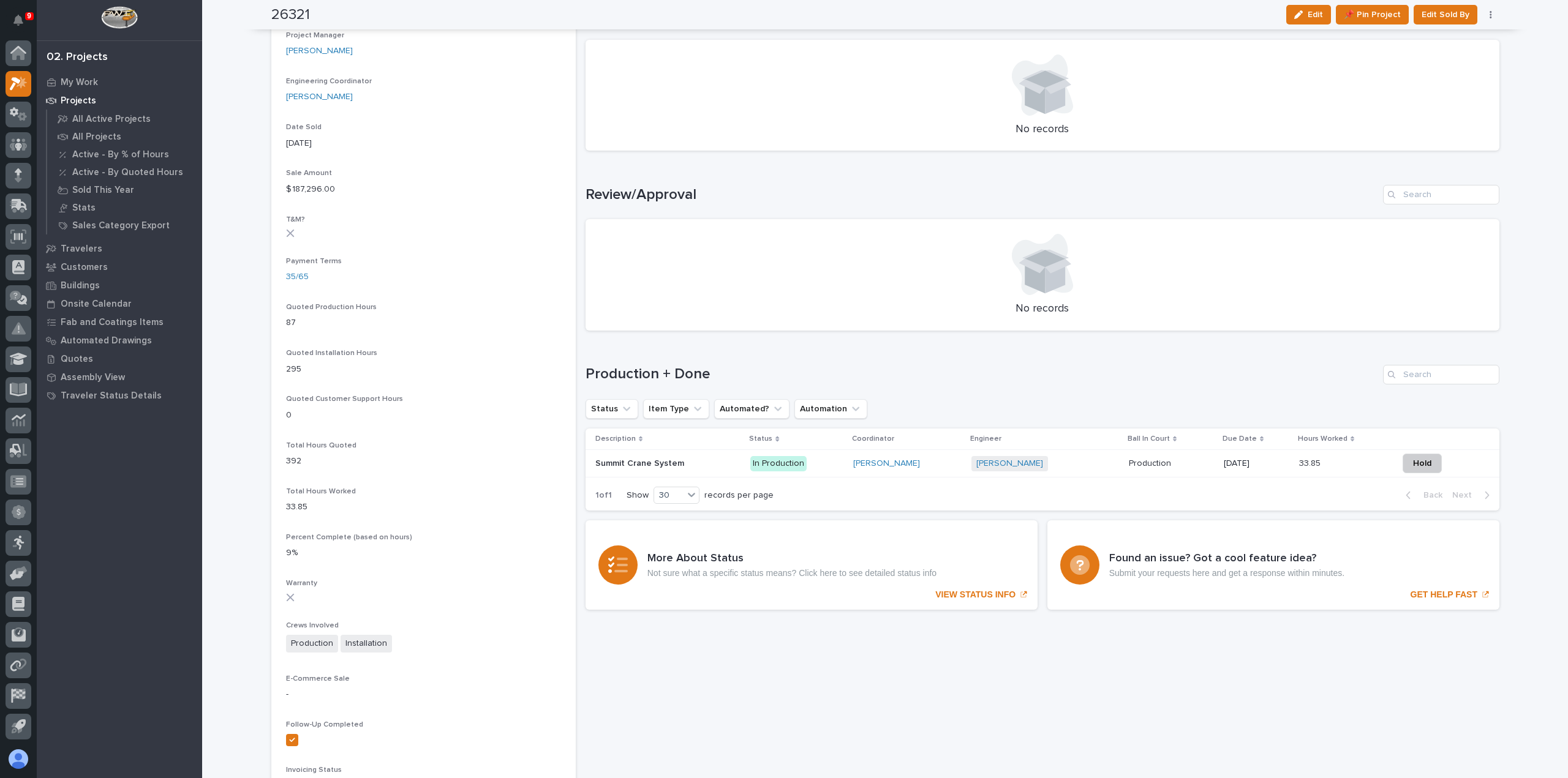
scroll to position [612, 0]
click at [814, 461] on p "In Production" at bounding box center [797, 461] width 93 height 15
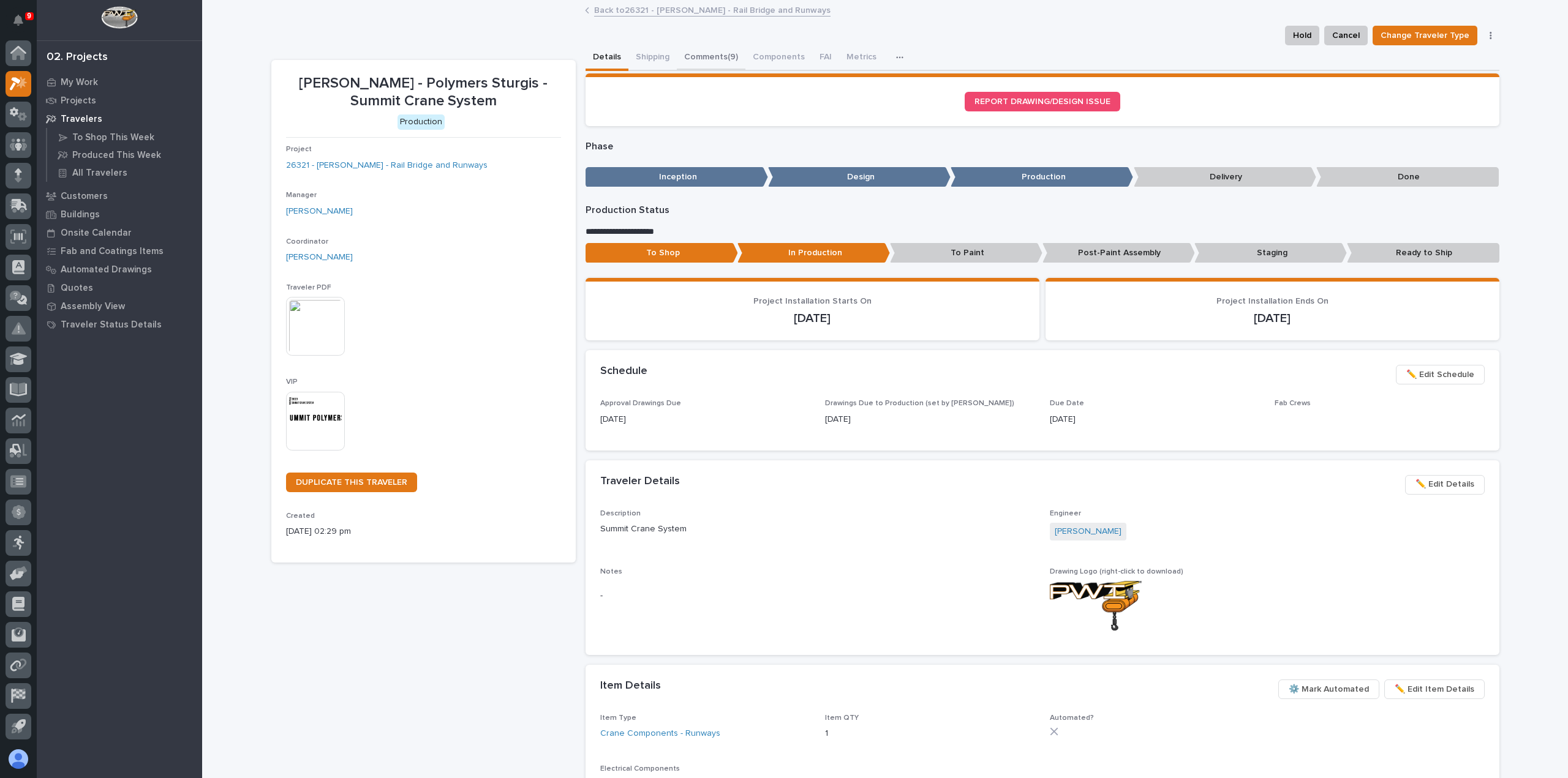
click at [714, 61] on button "Comments (9)" at bounding box center [711, 58] width 69 height 26
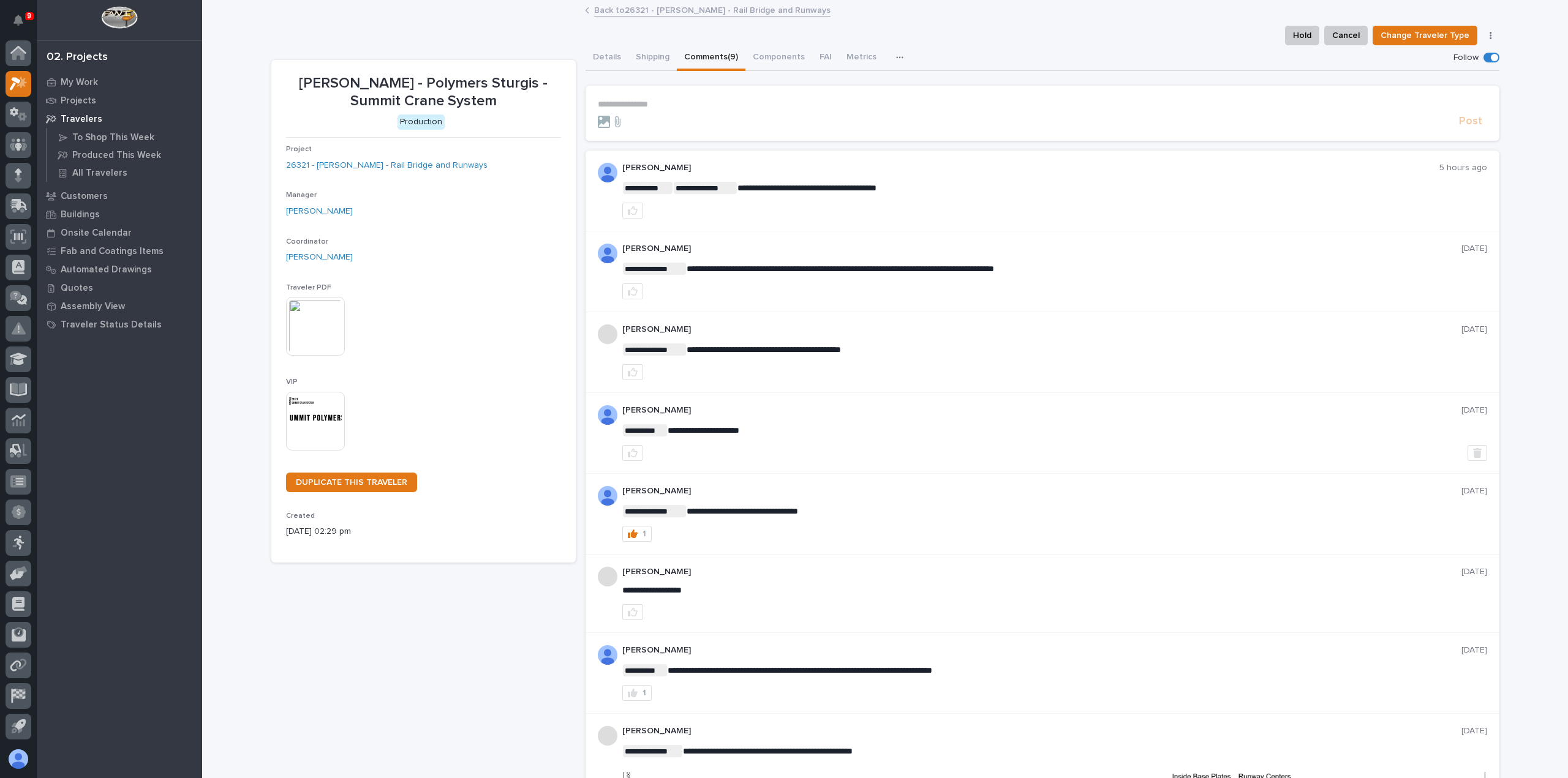
click at [725, 100] on p "**********" at bounding box center [1042, 104] width 890 height 11
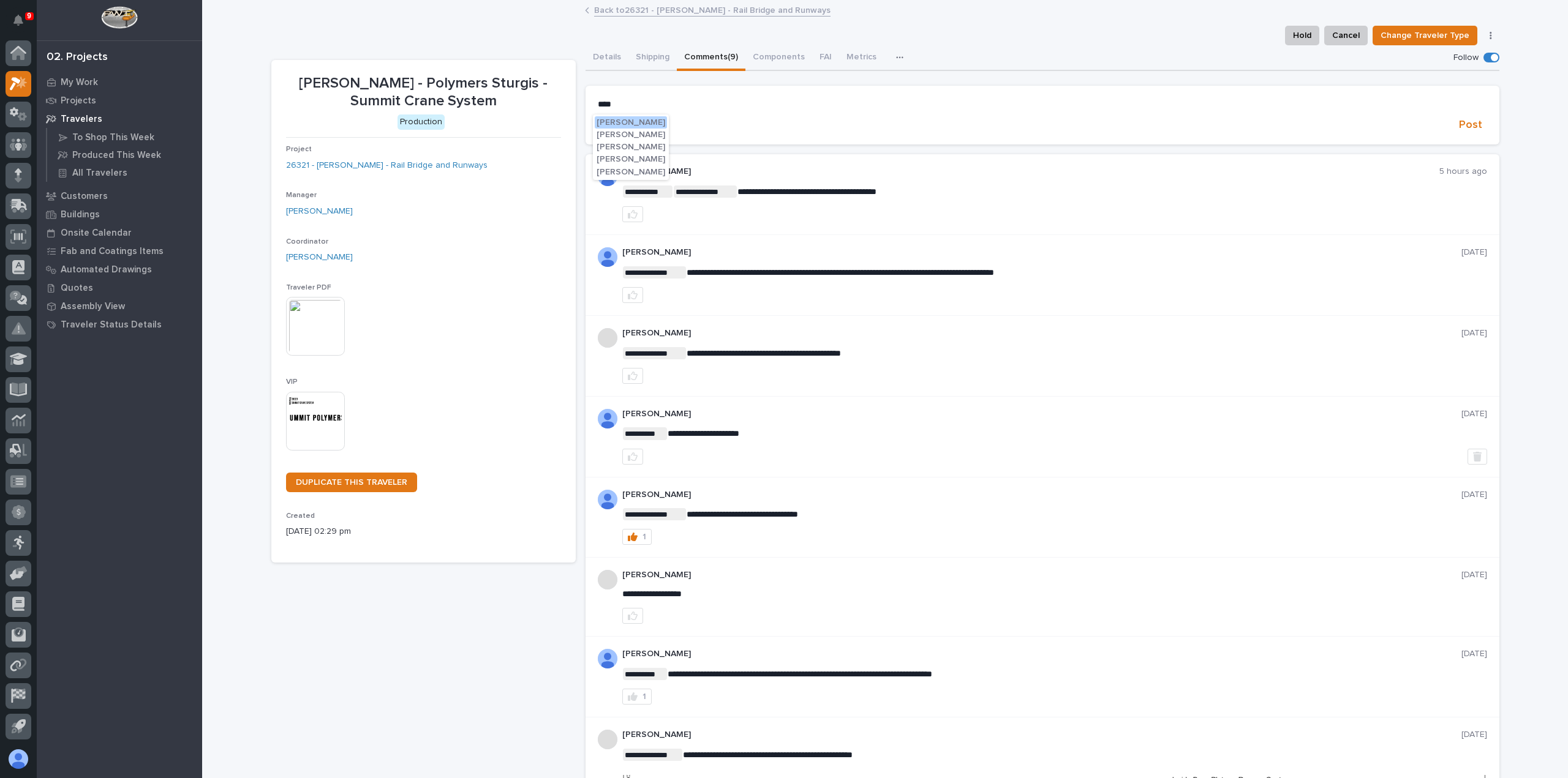
click at [629, 121] on span "[PERSON_NAME]" at bounding box center [630, 123] width 69 height 9
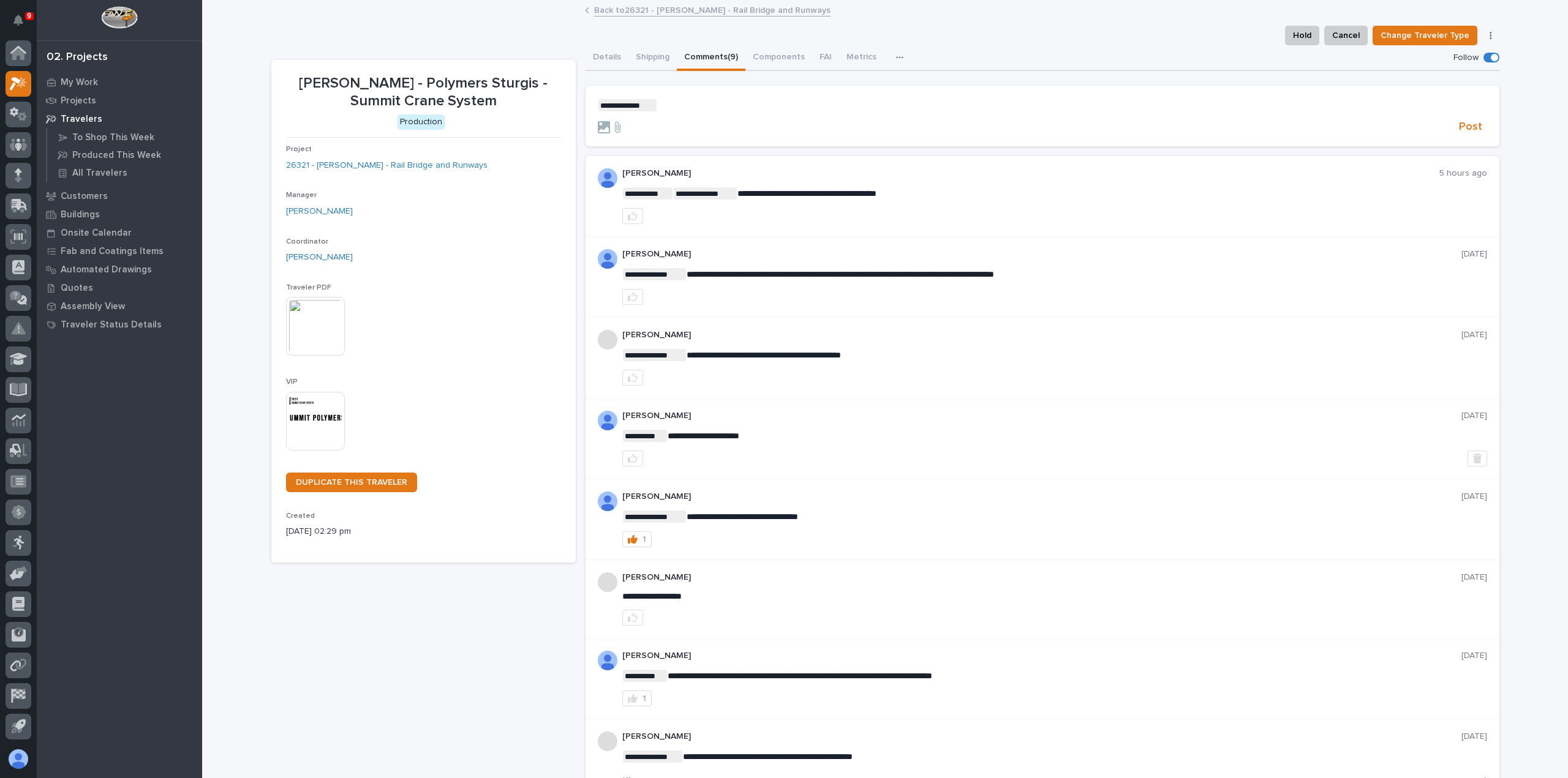
click at [671, 105] on p "**********" at bounding box center [1042, 105] width 890 height 12
click at [702, 105] on span "**********" at bounding box center [744, 106] width 175 height 9
click at [768, 105] on span "**********" at bounding box center [744, 106] width 175 height 9
click at [1471, 126] on span "Post" at bounding box center [1471, 127] width 23 height 14
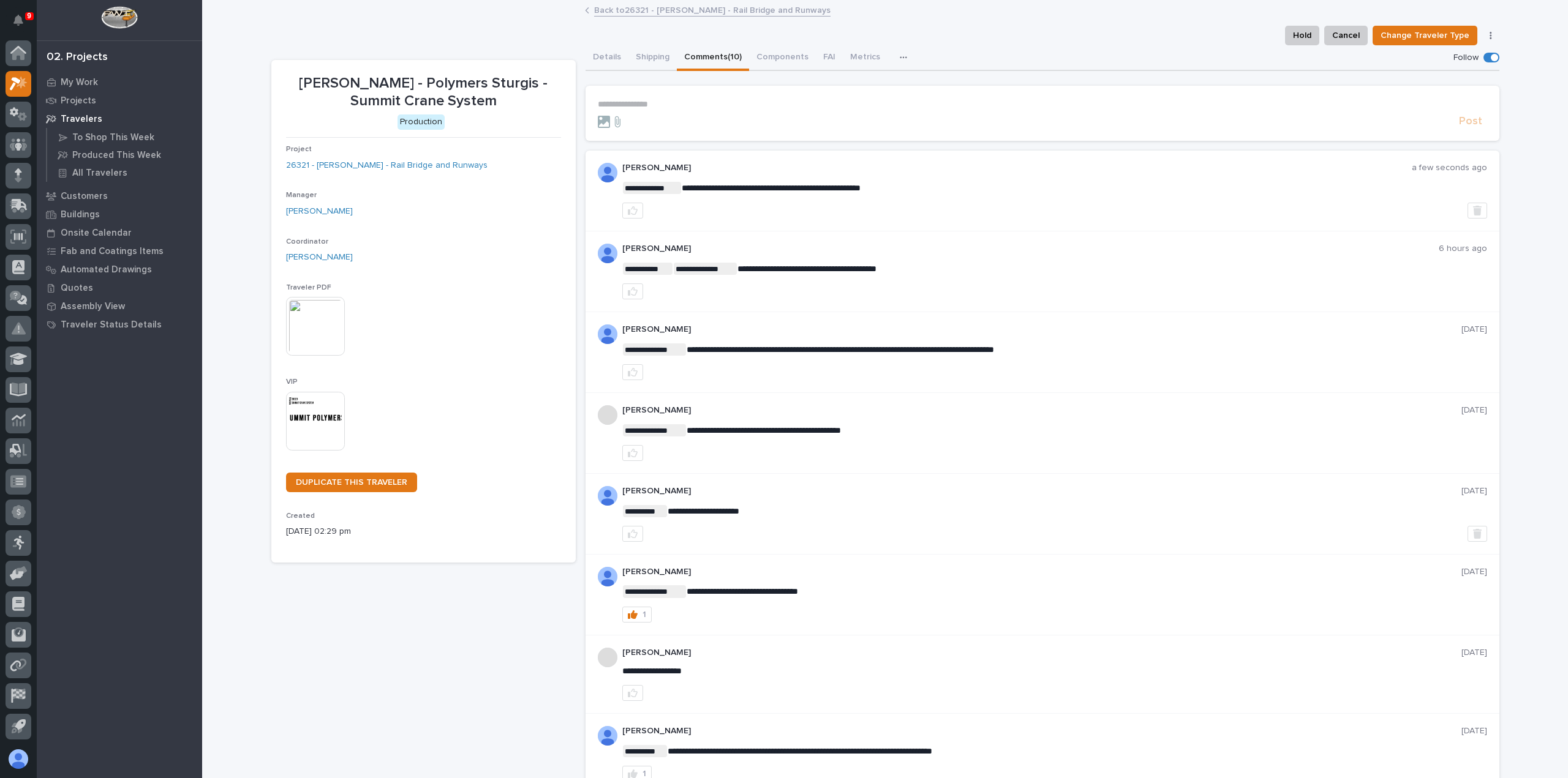
click at [612, 9] on link "Back to 26321 - [PERSON_NAME] - Rail Bridge and Runways" at bounding box center [712, 10] width 237 height 14
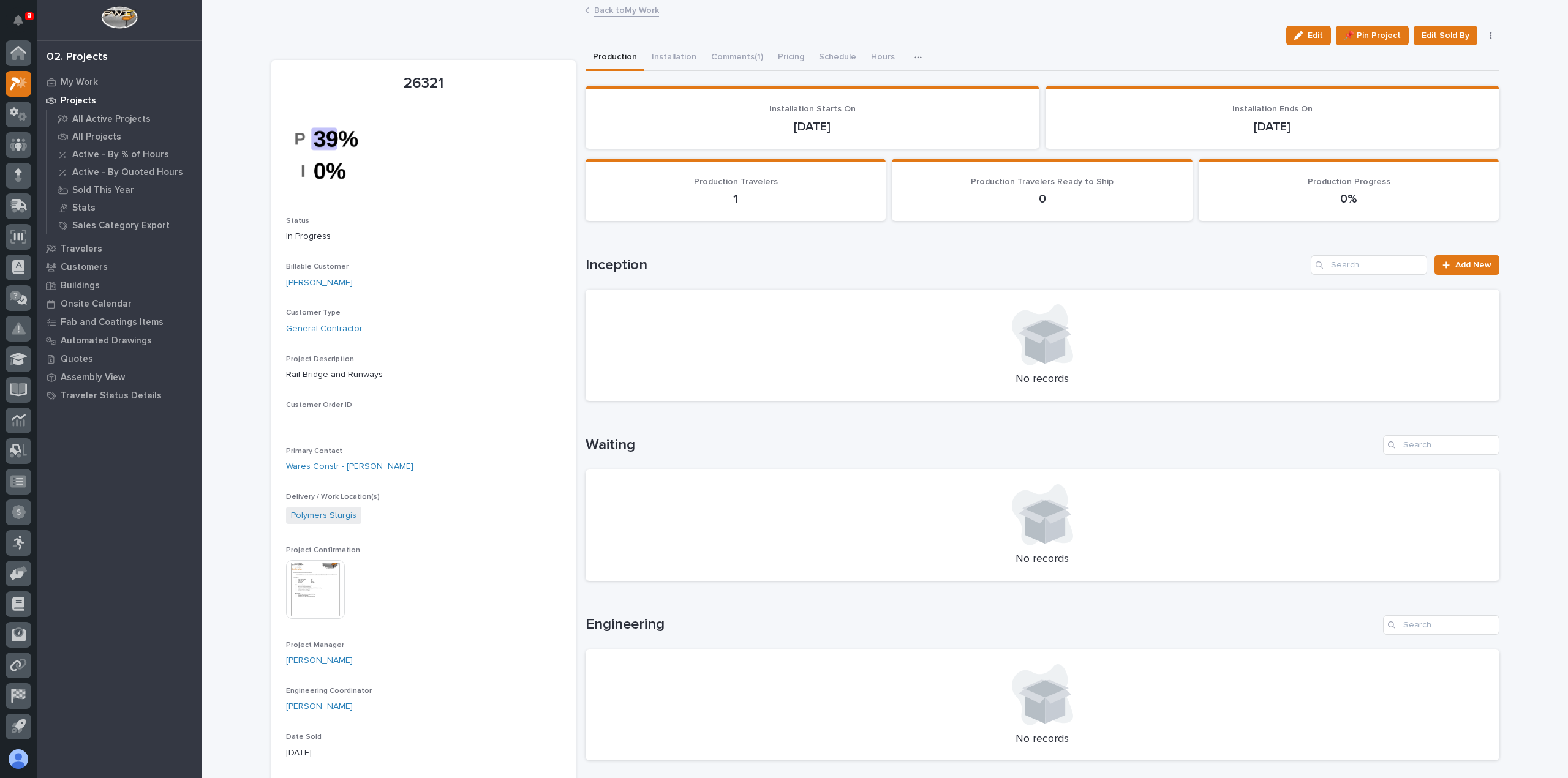
click at [635, 12] on link "Back to My Work" at bounding box center [626, 10] width 65 height 14
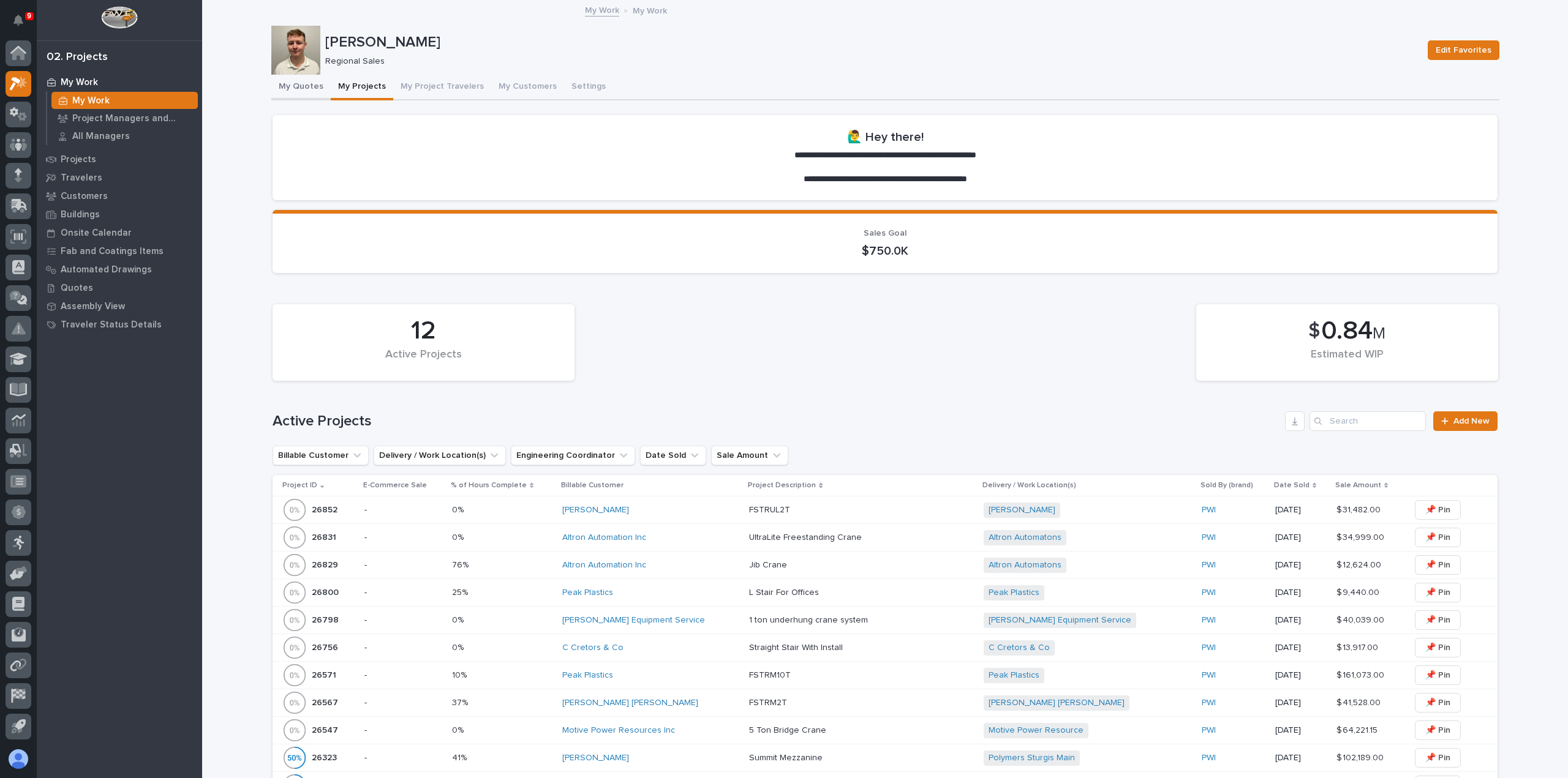
click at [312, 93] on button "My Quotes" at bounding box center [301, 87] width 60 height 26
